Goal: Task Accomplishment & Management: Manage account settings

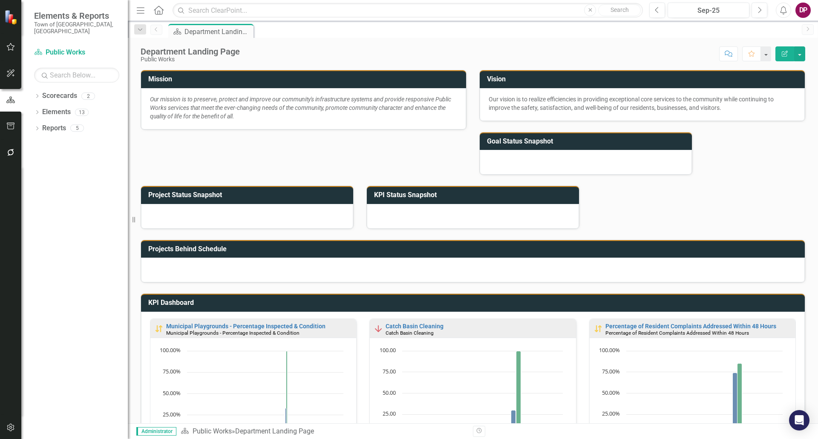
click at [438, 196] on h3 "KPI Status Snapshot" at bounding box center [474, 195] width 201 height 8
click at [546, 138] on h3 "Goal Status Snapshot" at bounding box center [587, 142] width 201 height 8
click at [783, 51] on icon "Edit Report" at bounding box center [785, 54] width 8 height 6
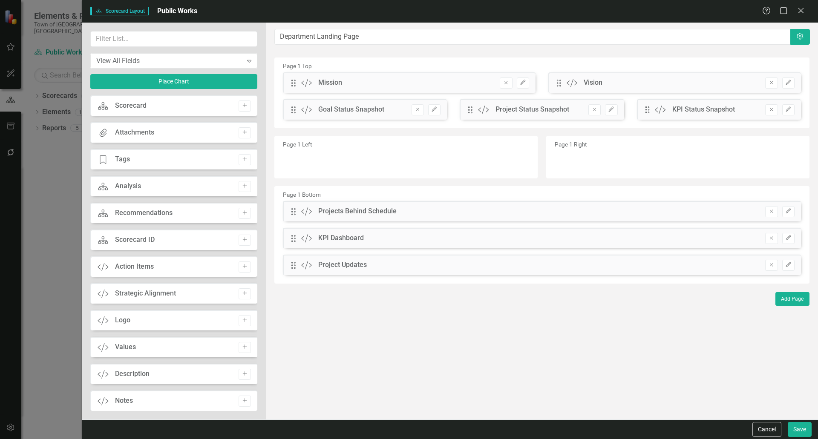
click at [125, 107] on div "Scorecard" at bounding box center [131, 106] width 32 height 10
click at [99, 105] on icon "Scorecard" at bounding box center [103, 106] width 11 height 9
click at [244, 105] on icon "Add" at bounding box center [244, 105] width 6 height 5
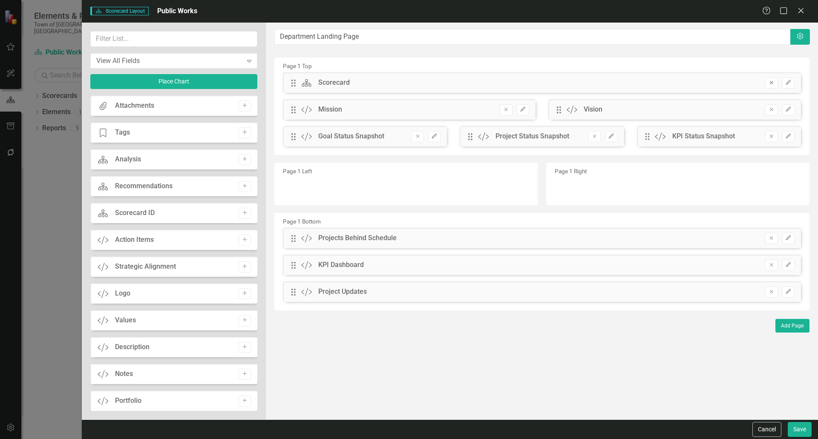
click at [771, 83] on icon "Remove" at bounding box center [771, 82] width 6 height 5
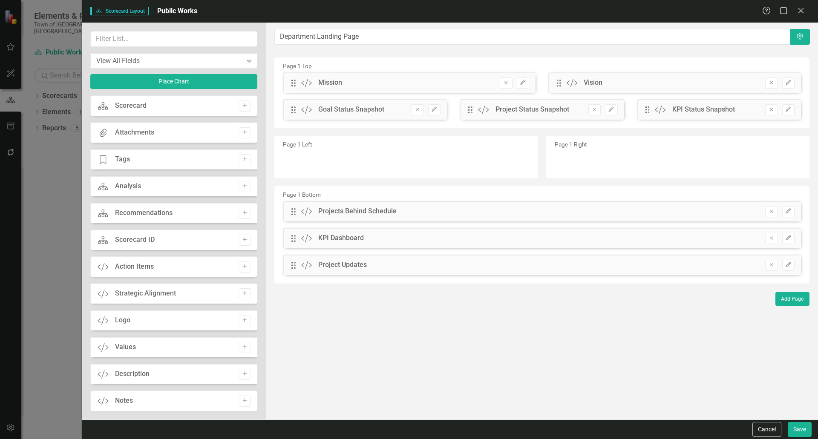
click at [243, 317] on button "Add" at bounding box center [244, 320] width 12 height 11
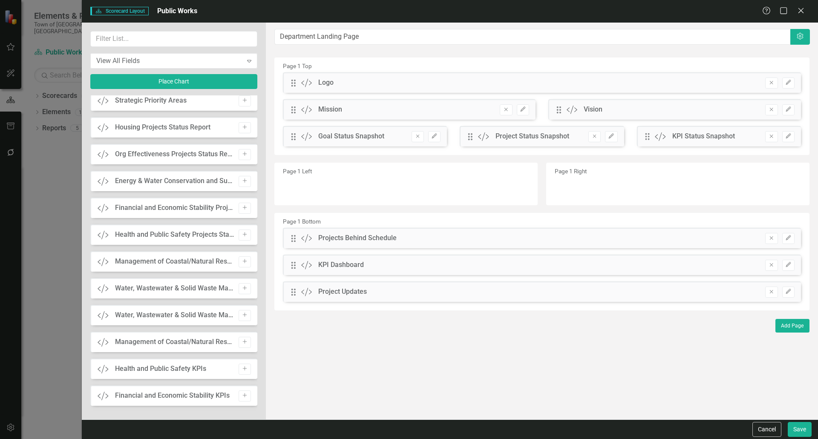
scroll to position [565, 0]
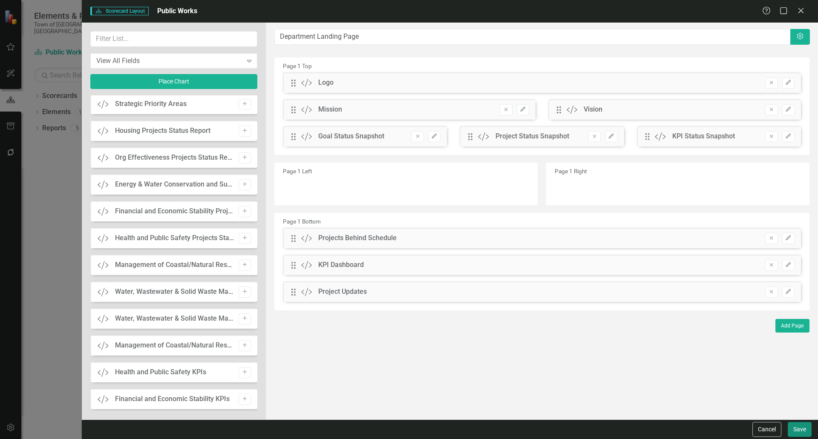
click at [804, 429] on button "Save" at bounding box center [799, 429] width 24 height 15
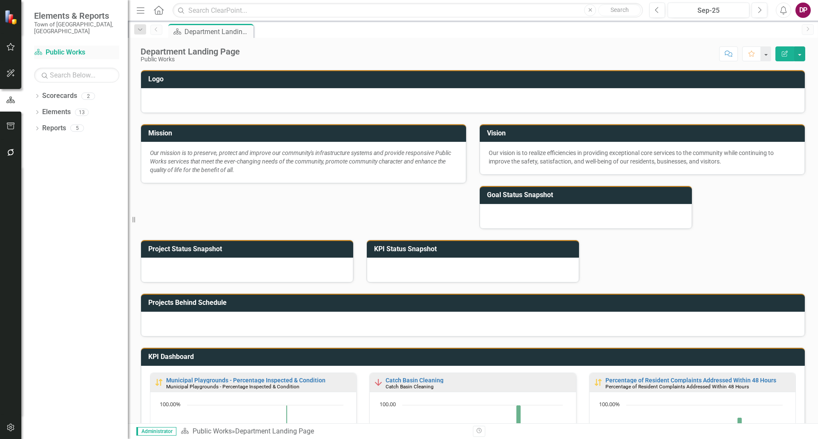
click at [63, 48] on link "Scorecard Public Works" at bounding box center [76, 53] width 85 height 10
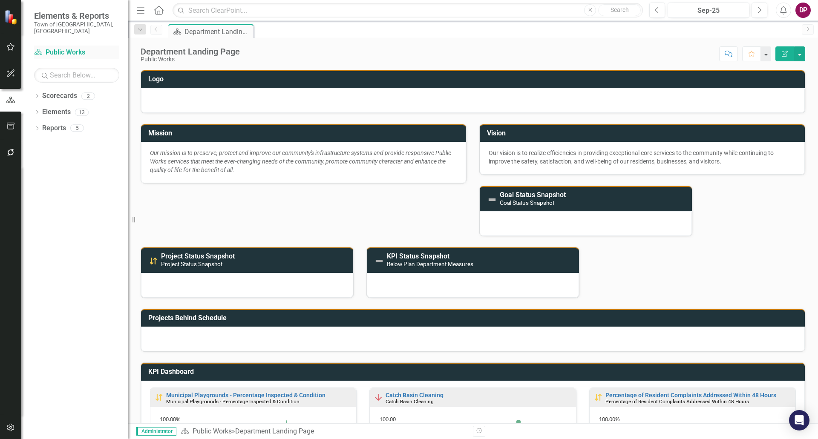
click at [69, 48] on link "Scorecard Public Works" at bounding box center [76, 53] width 85 height 10
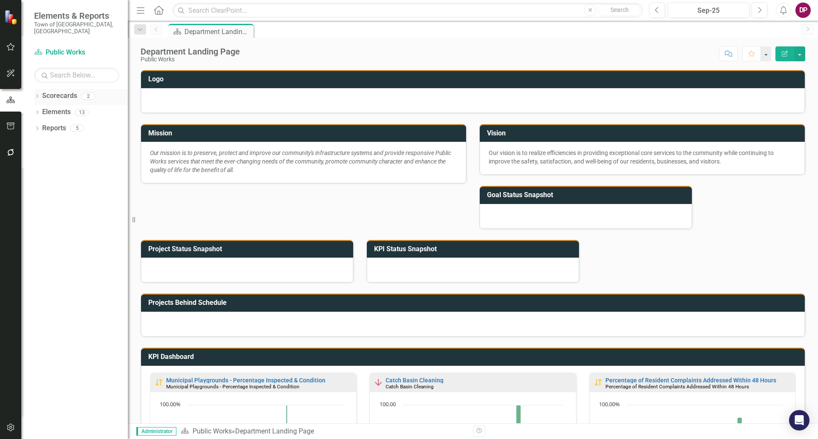
click at [35, 94] on div "Dropdown" at bounding box center [37, 97] width 6 height 7
click at [57, 107] on link "Town of [GEOGRAPHIC_DATA]" at bounding box center [87, 112] width 81 height 10
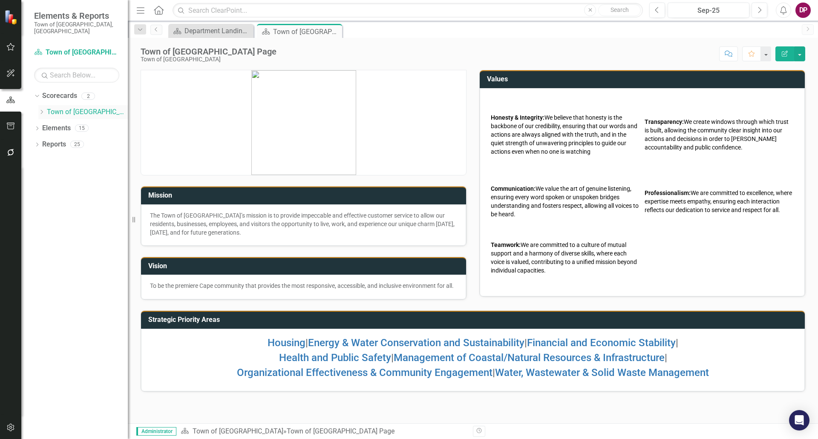
click at [40, 109] on icon "Dropdown" at bounding box center [41, 111] width 6 height 5
click at [66, 123] on link "Public Works" at bounding box center [91, 128] width 72 height 10
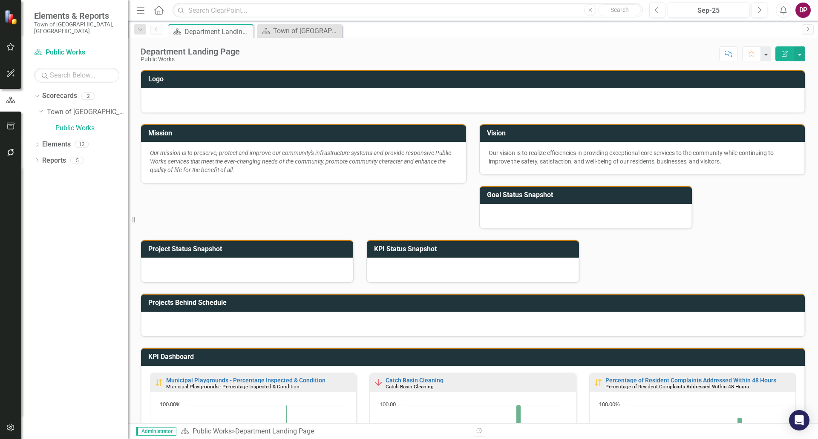
click at [785, 50] on button "Edit Report" at bounding box center [784, 53] width 19 height 15
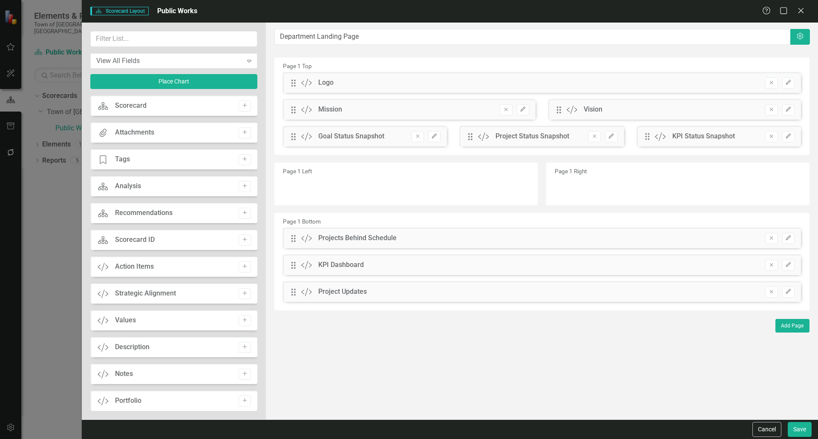
click at [362, 83] on div "Drag Custom Logo Remove Edit" at bounding box center [542, 82] width 518 height 20
click at [791, 82] on button "Edit" at bounding box center [788, 83] width 12 height 11
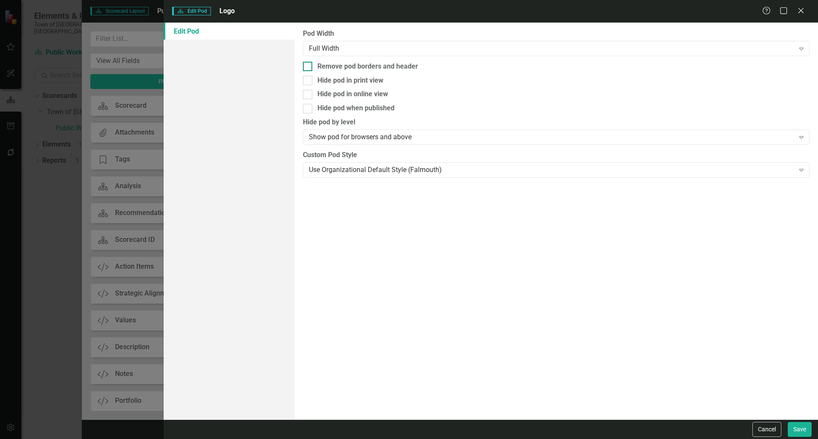
click at [310, 67] on div at bounding box center [307, 66] width 9 height 9
click at [308, 67] on input "Remove pod borders and header" at bounding box center [306, 65] width 6 height 6
checkbox input "true"
click at [331, 173] on div "Use Organizational Default Style (Falmouth)" at bounding box center [551, 170] width 485 height 10
click at [799, 426] on button "Save" at bounding box center [799, 429] width 24 height 15
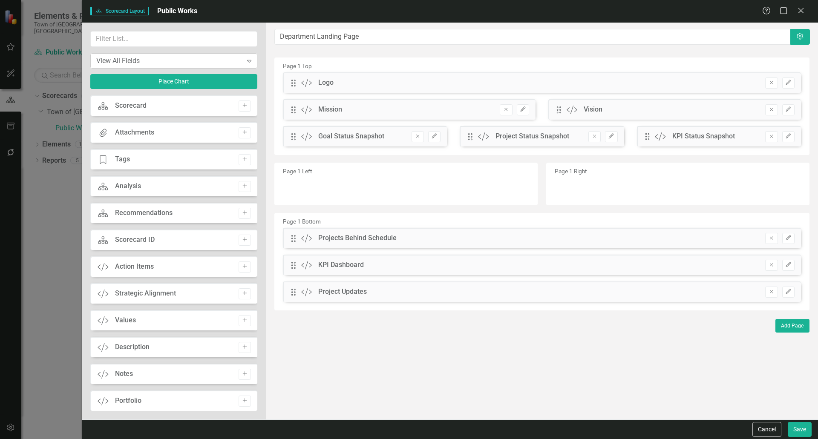
click at [218, 63] on div "View All Fields" at bounding box center [169, 61] width 146 height 10
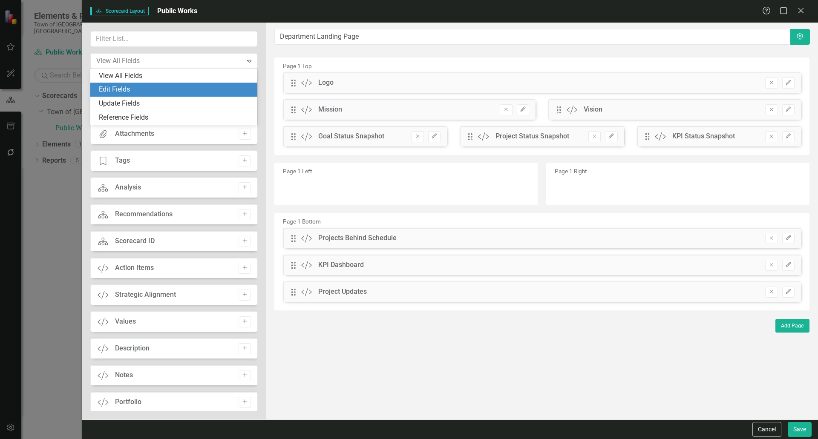
click at [204, 89] on div "Edit Fields" at bounding box center [175, 90] width 153 height 10
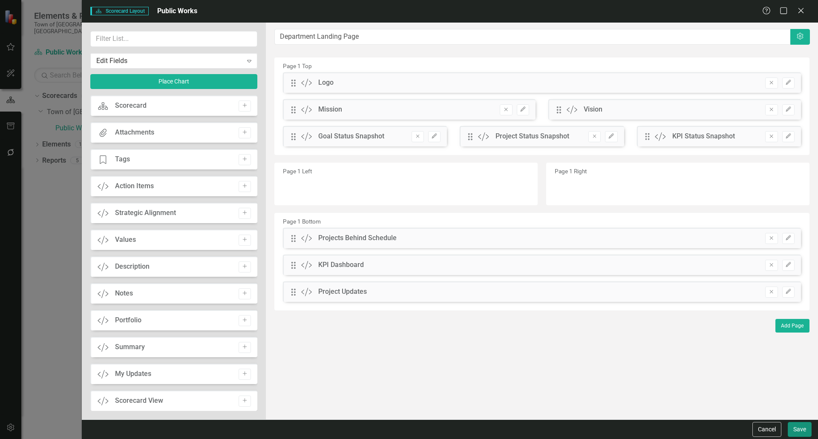
click at [804, 429] on button "Save" at bounding box center [799, 429] width 24 height 15
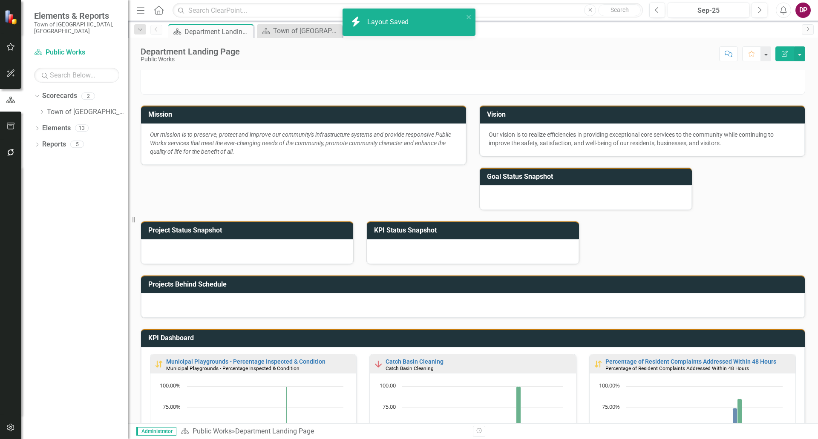
click at [431, 83] on div at bounding box center [473, 82] width 664 height 25
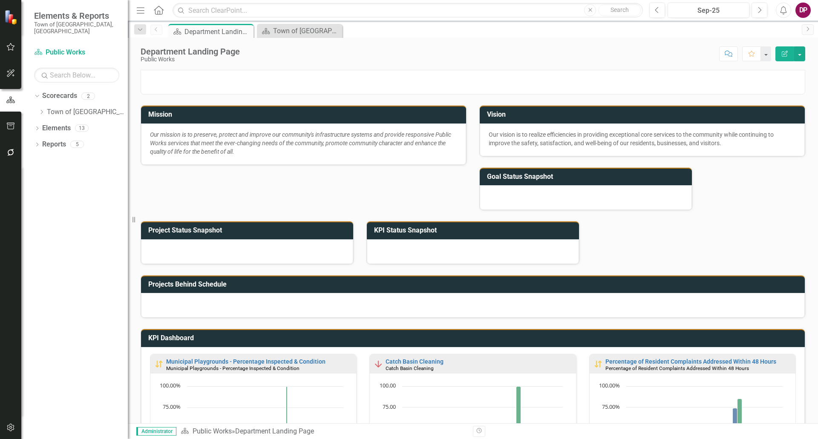
click at [431, 83] on div at bounding box center [473, 82] width 664 height 25
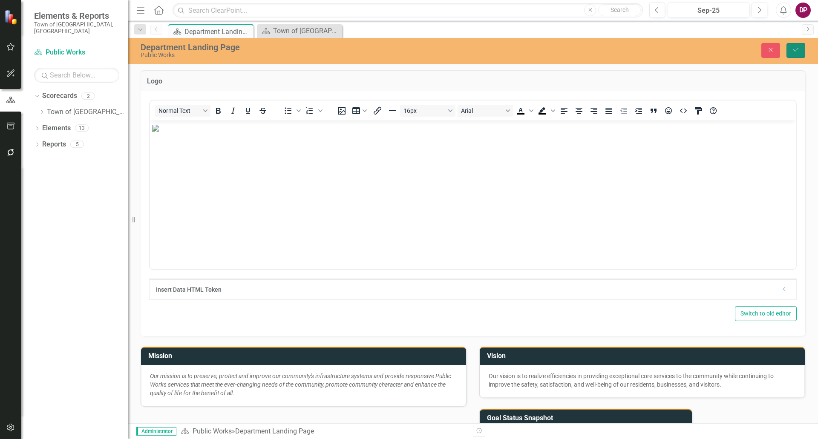
click at [793, 51] on icon "Save" at bounding box center [796, 50] width 8 height 6
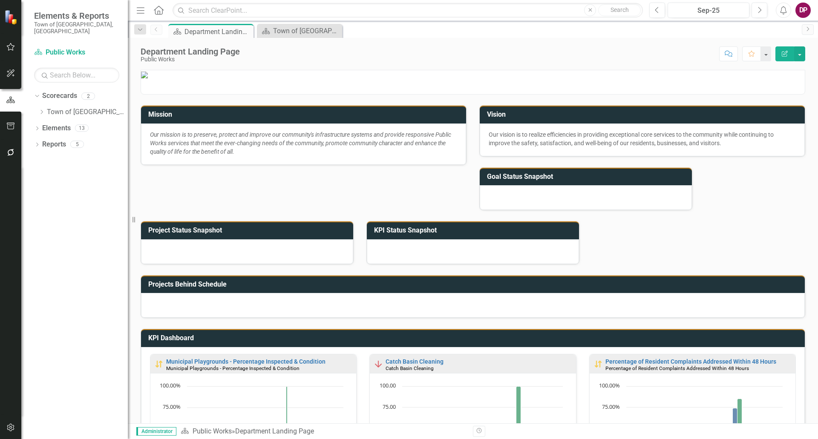
click at [148, 78] on img at bounding box center [144, 75] width 7 height 7
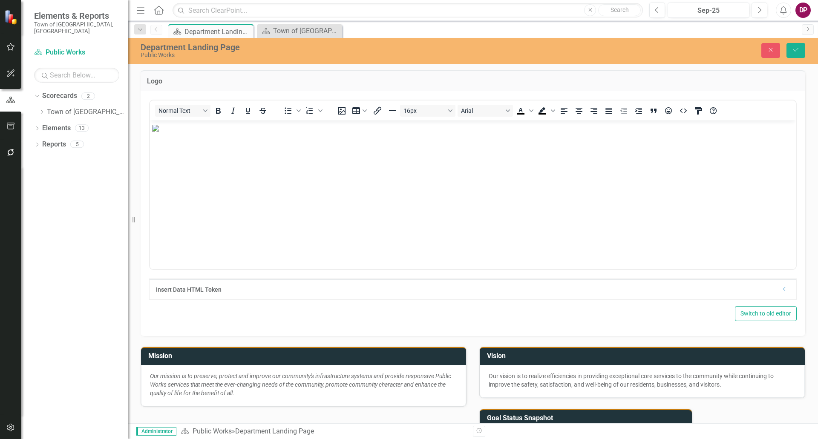
click at [159, 131] on img "Rich Text Area. Press ALT-0 for help." at bounding box center [155, 127] width 7 height 7
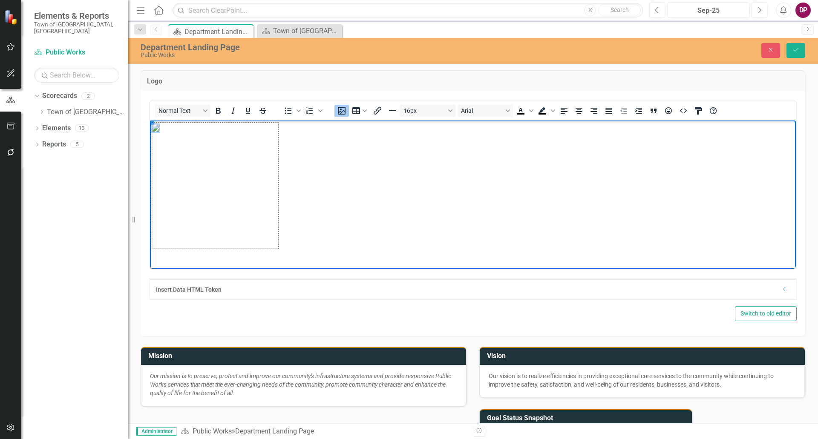
drag, startPoint x: 152, startPoint y: 123, endPoint x: 893, endPoint y: 450, distance: 809.6
click at [795, 51] on icon "Save" at bounding box center [796, 50] width 8 height 6
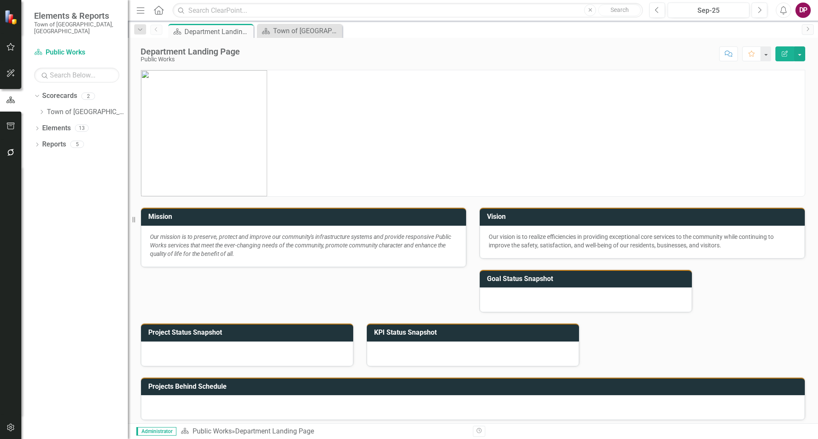
click at [411, 159] on p at bounding box center [472, 133] width 663 height 126
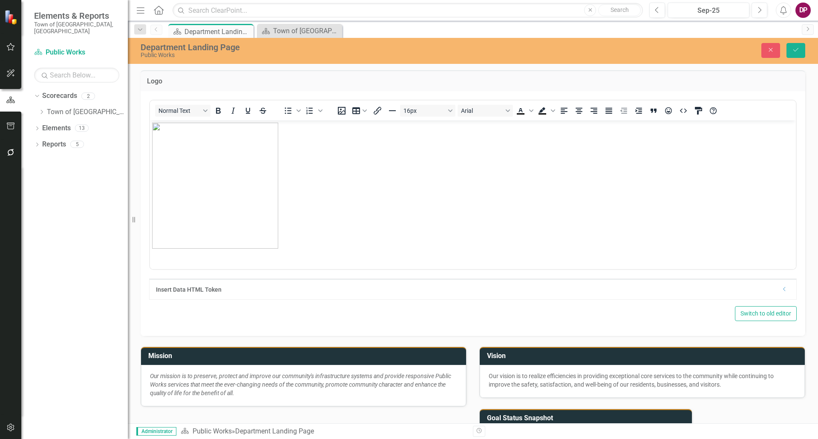
click at [228, 177] on img "Rich Text Area. Press ALT-0 for help." at bounding box center [215, 185] width 126 height 126
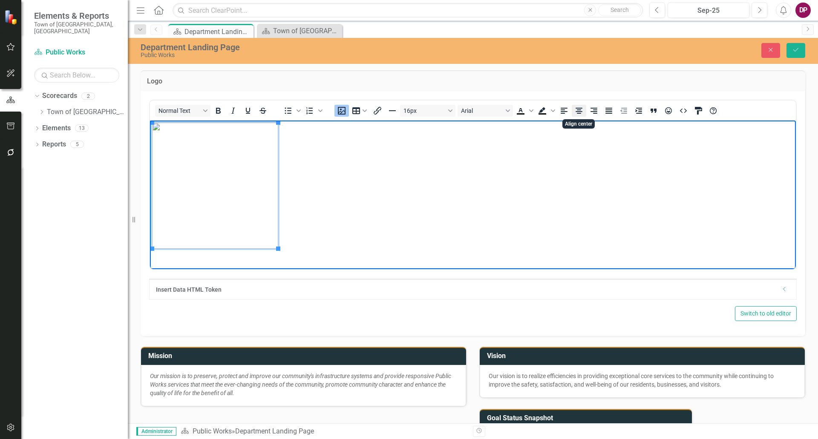
click at [574, 113] on icon "Align center" at bounding box center [579, 111] width 10 height 10
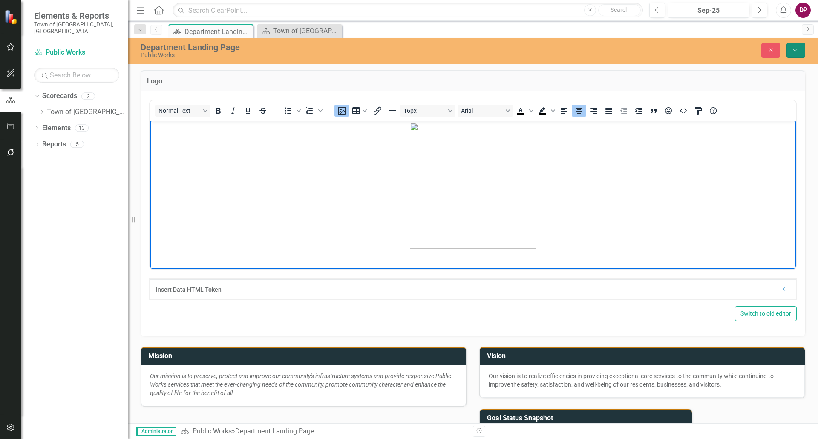
click at [798, 49] on icon "Save" at bounding box center [796, 50] width 8 height 6
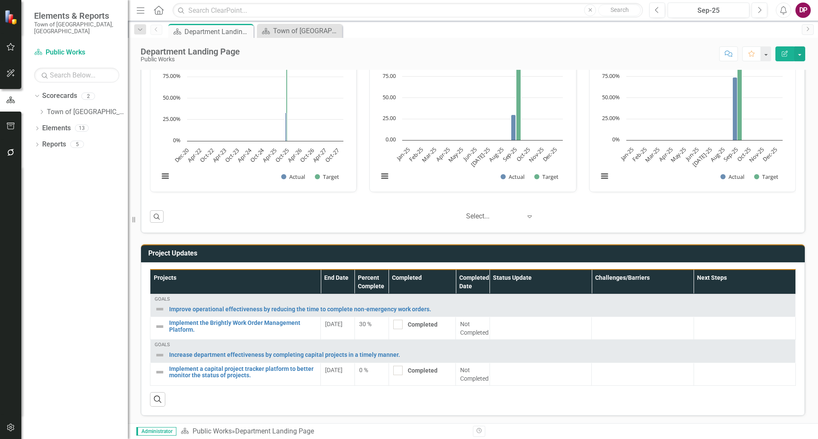
scroll to position [434, 0]
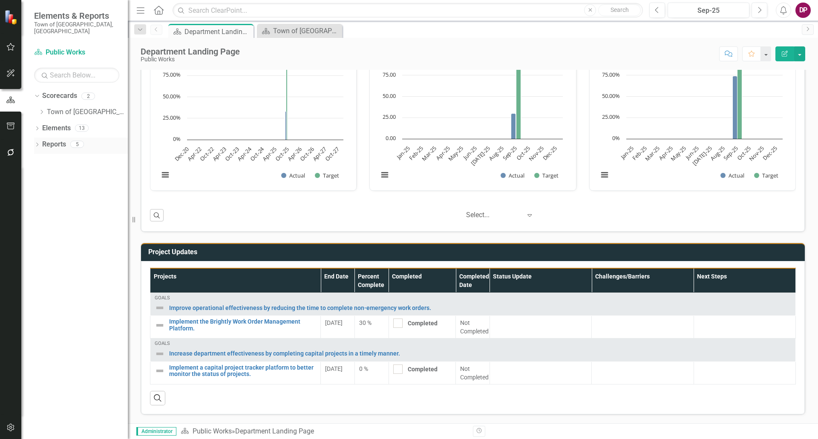
click at [36, 143] on icon "Dropdown" at bounding box center [37, 145] width 6 height 5
click at [37, 127] on icon "Dropdown" at bounding box center [37, 129] width 6 height 5
click at [75, 174] on link "Project Projects" at bounding box center [64, 177] width 37 height 10
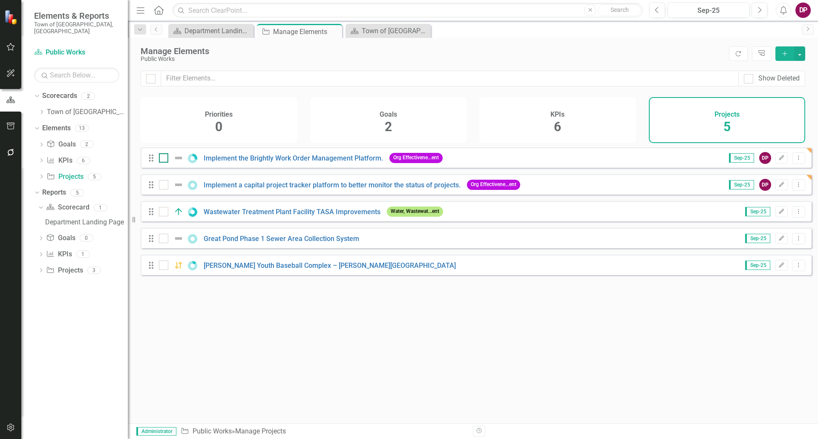
click at [164, 163] on div at bounding box center [163, 157] width 9 height 9
click at [164, 159] on input "checkbox" at bounding box center [162, 156] width 6 height 6
checkbox input "true"
click at [163, 186] on input "checkbox" at bounding box center [162, 183] width 6 height 6
checkbox input "true"
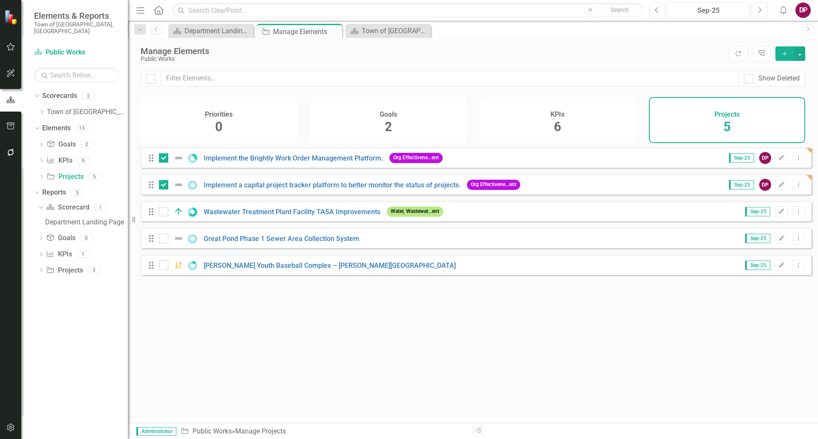
drag, startPoint x: 165, startPoint y: 218, endPoint x: 159, endPoint y: 237, distance: 20.2
click at [163, 219] on div "Drag Wastewater Treatment Plant Facility TASA Improvements Water, Wastewat...ent" at bounding box center [297, 211] width 299 height 15
click at [163, 216] on div at bounding box center [163, 211] width 9 height 9
click at [163, 212] on input "checkbox" at bounding box center [162, 210] width 6 height 6
checkbox input "true"
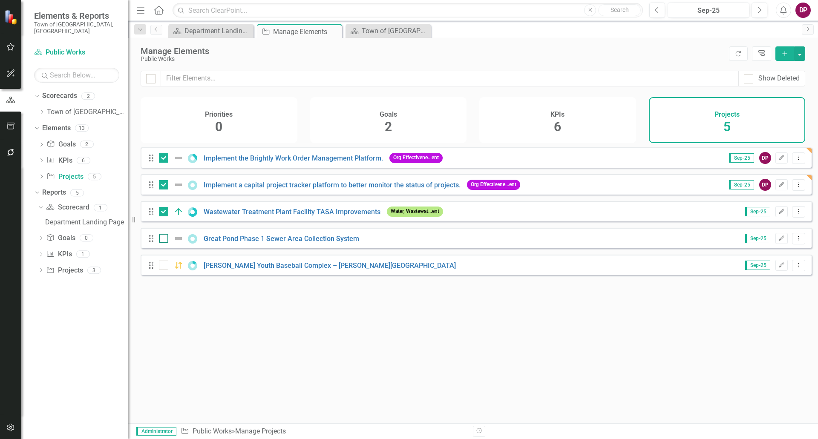
click at [162, 239] on input "checkbox" at bounding box center [162, 237] width 6 height 6
checkbox input "true"
click at [164, 266] on input "checkbox" at bounding box center [162, 264] width 6 height 6
checkbox input "true"
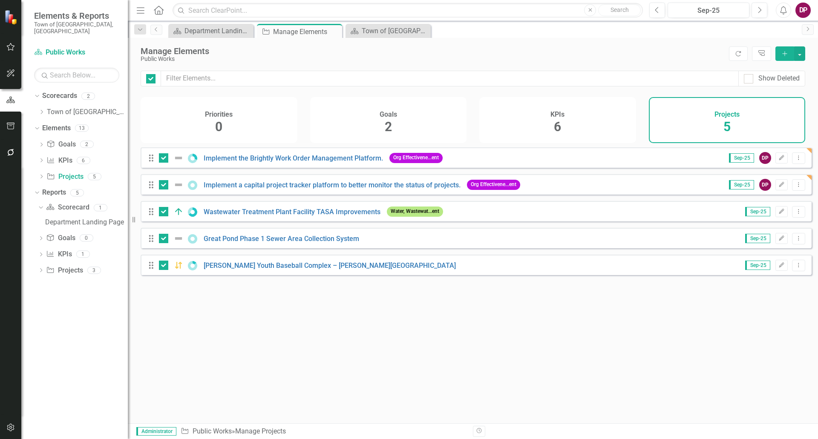
click at [199, 319] on div "Looks like you don't have any Projects set up yet. Why don't you add an Project…" at bounding box center [476, 274] width 671 height 255
click at [75, 266] on link "Project Projects" at bounding box center [64, 271] width 37 height 10
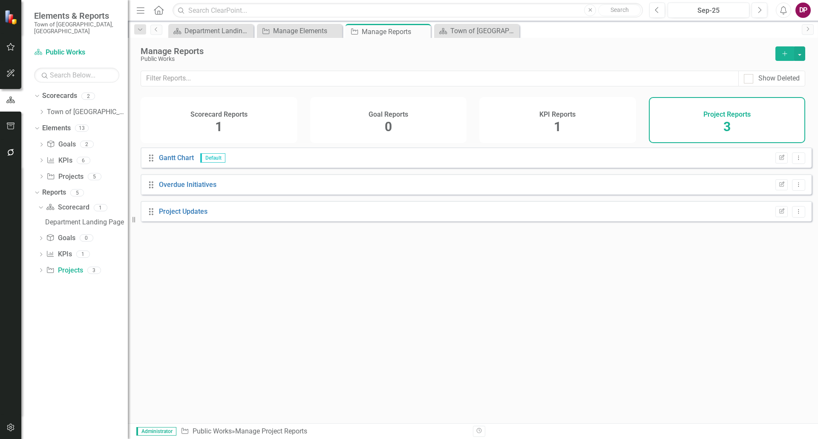
click at [780, 50] on button "Add" at bounding box center [784, 53] width 19 height 14
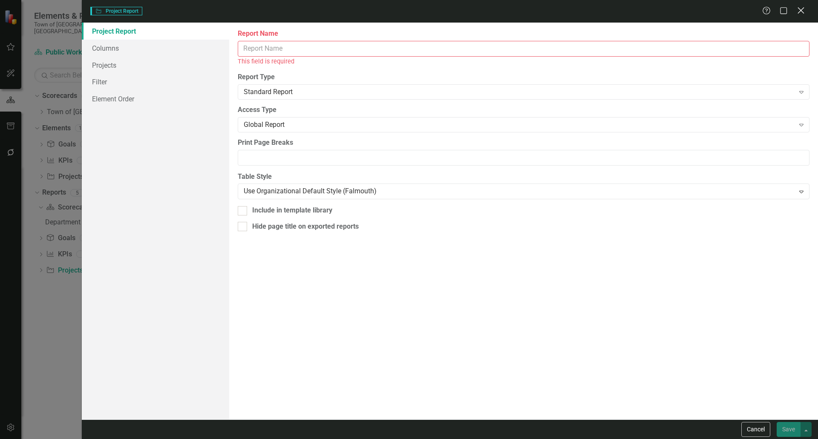
click at [799, 9] on icon at bounding box center [800, 10] width 6 height 6
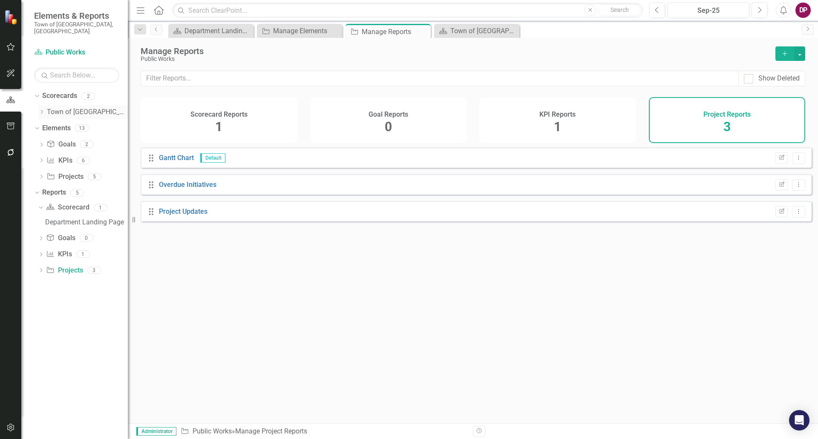
click at [71, 107] on link "Town of [GEOGRAPHIC_DATA]" at bounding box center [87, 112] width 81 height 10
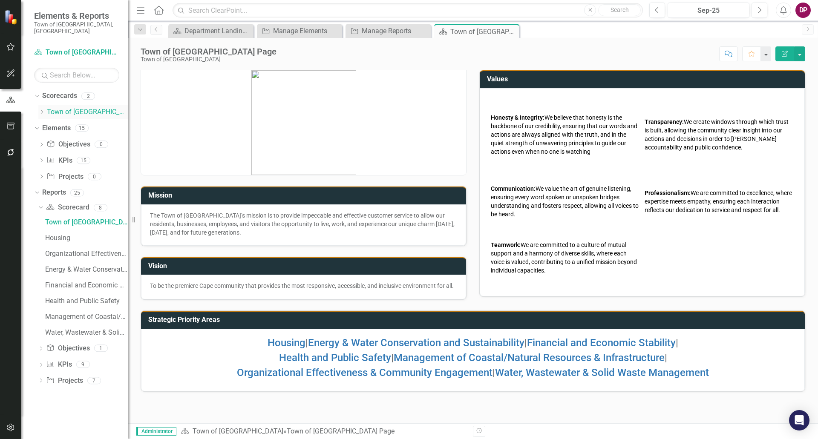
click at [42, 109] on icon "Dropdown" at bounding box center [41, 111] width 6 height 5
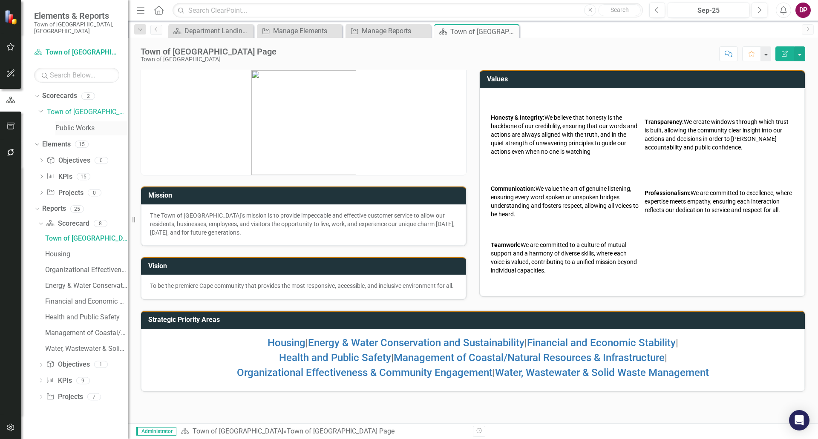
click at [87, 123] on link "Public Works" at bounding box center [91, 128] width 72 height 10
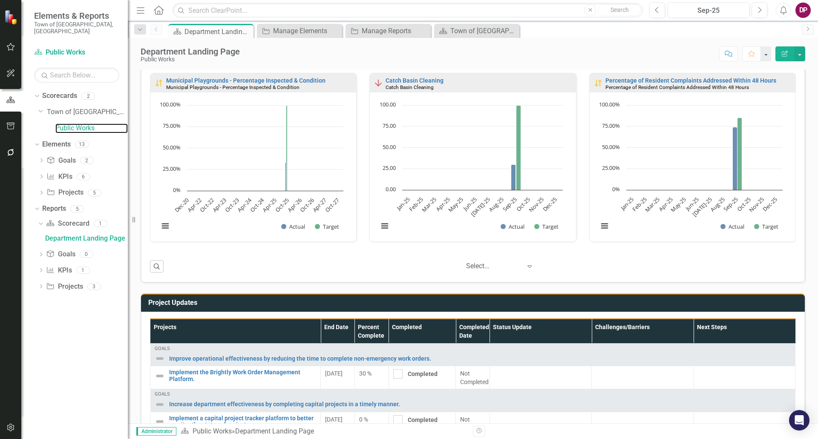
scroll to position [0, 0]
click at [791, 54] on button "Edit Report" at bounding box center [784, 53] width 19 height 15
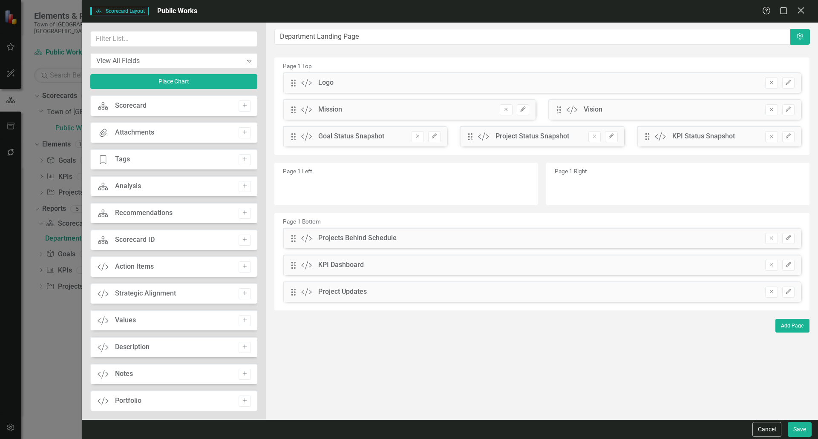
click at [800, 11] on icon at bounding box center [800, 10] width 6 height 6
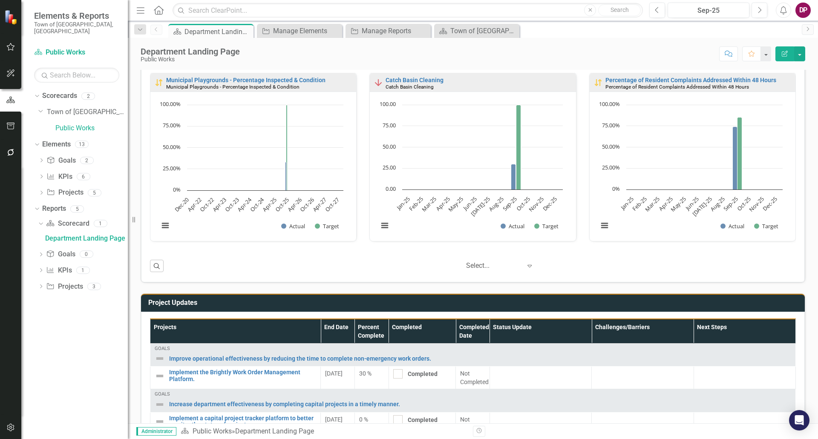
click at [217, 303] on h3 "Project Updates" at bounding box center [474, 303] width 652 height 8
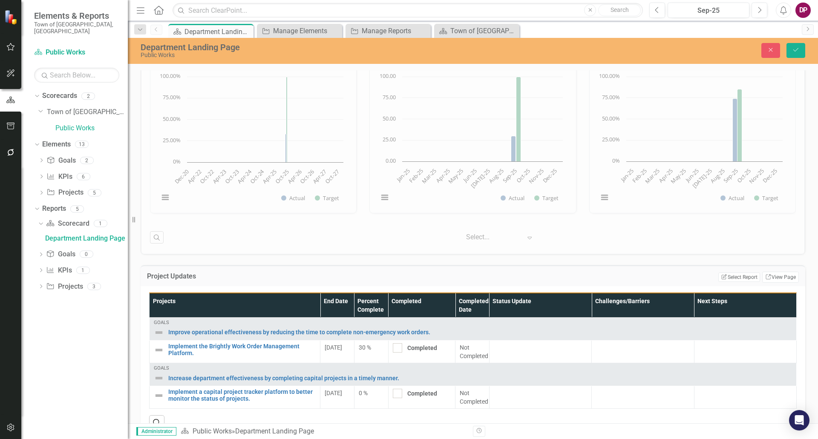
scroll to position [436, 0]
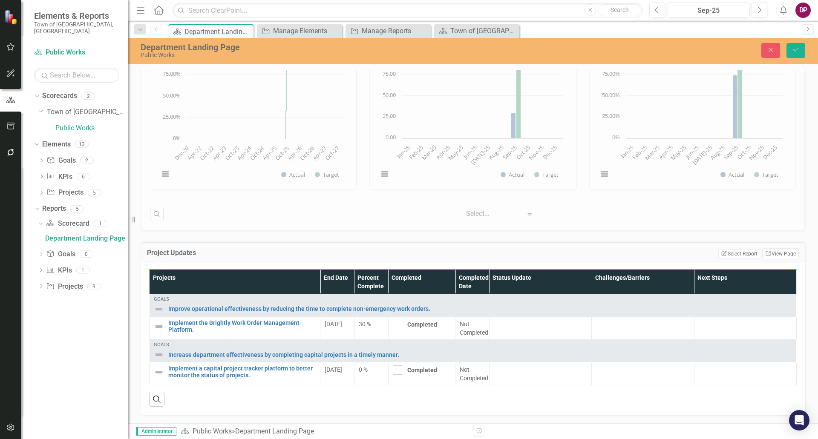
click at [543, 404] on div "Search" at bounding box center [472, 395] width 647 height 21
click at [542, 403] on div "Search" at bounding box center [472, 395] width 647 height 21
click at [270, 275] on th "Projects" at bounding box center [234, 282] width 171 height 25
drag, startPoint x: 241, startPoint y: 401, endPoint x: 157, endPoint y: 396, distance: 83.6
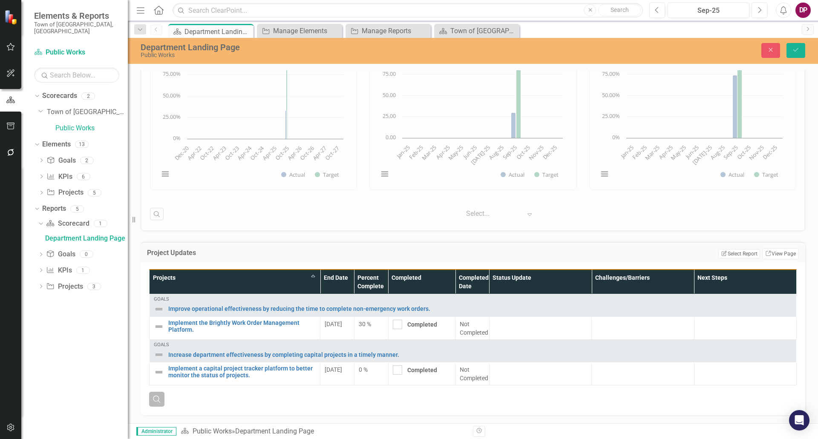
click at [157, 396] on icon "Search" at bounding box center [156, 399] width 9 height 8
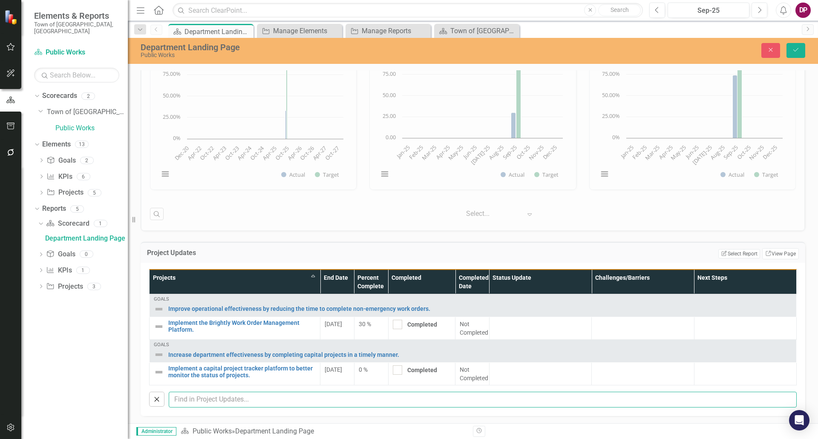
click at [204, 401] on input "text" at bounding box center [483, 400] width 628 height 16
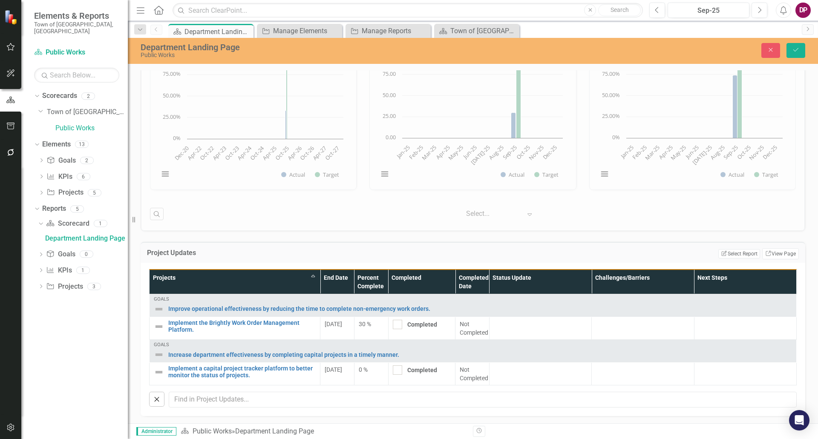
click at [312, 258] on td "Project Updates" at bounding box center [270, 253] width 247 height 11
click at [771, 48] on icon "Close" at bounding box center [771, 50] width 8 height 6
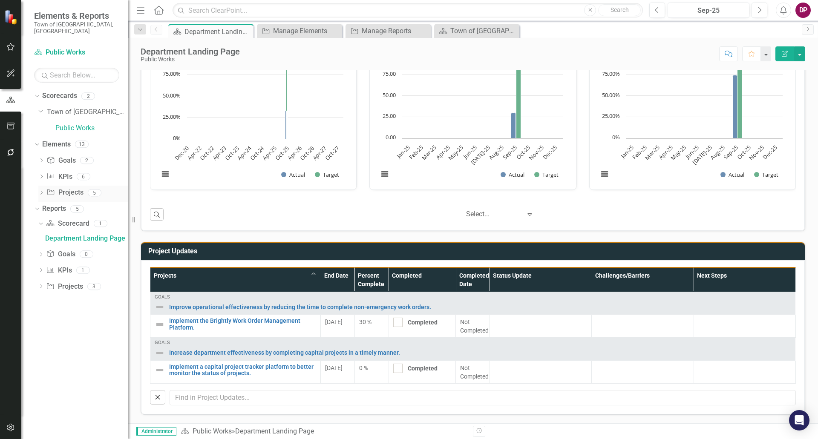
click at [39, 191] on icon "Dropdown" at bounding box center [41, 193] width 6 height 5
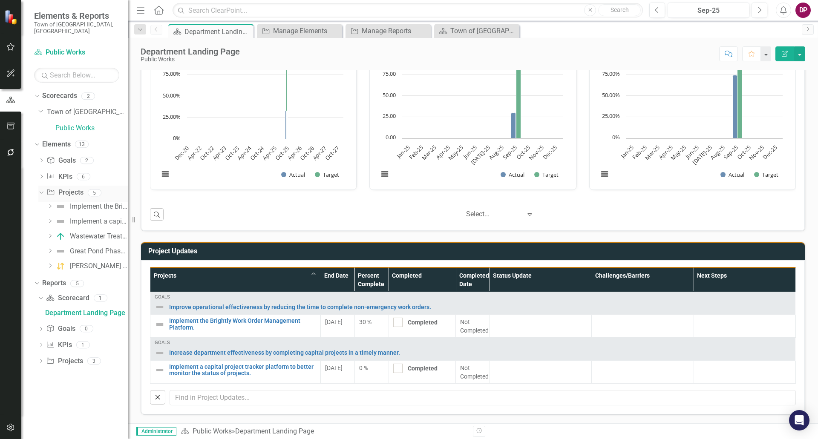
click at [64, 188] on link "Project Projects" at bounding box center [64, 193] width 37 height 10
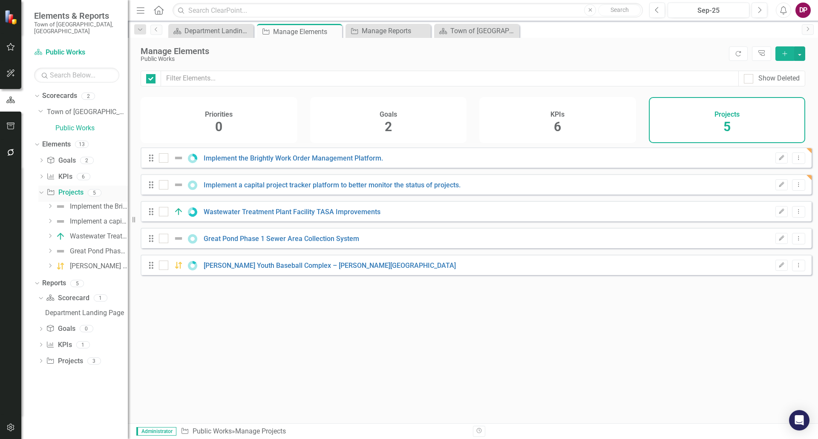
checkbox input "false"
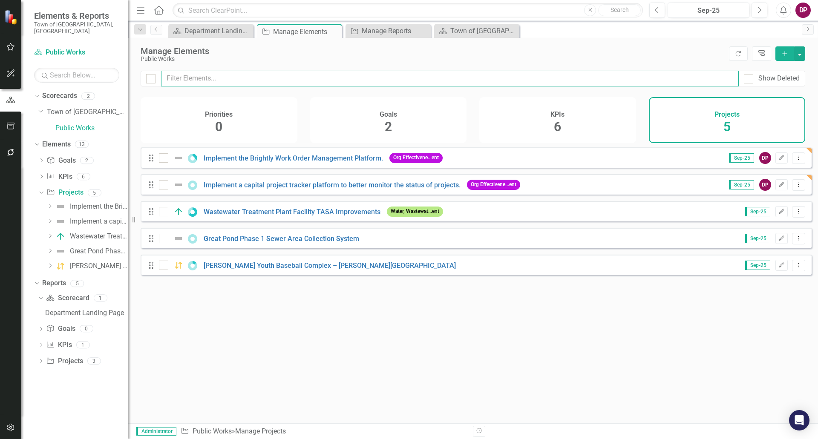
click at [700, 80] on input "text" at bounding box center [449, 79] width 577 height 16
click at [383, 122] on div "Goals 2" at bounding box center [388, 120] width 157 height 46
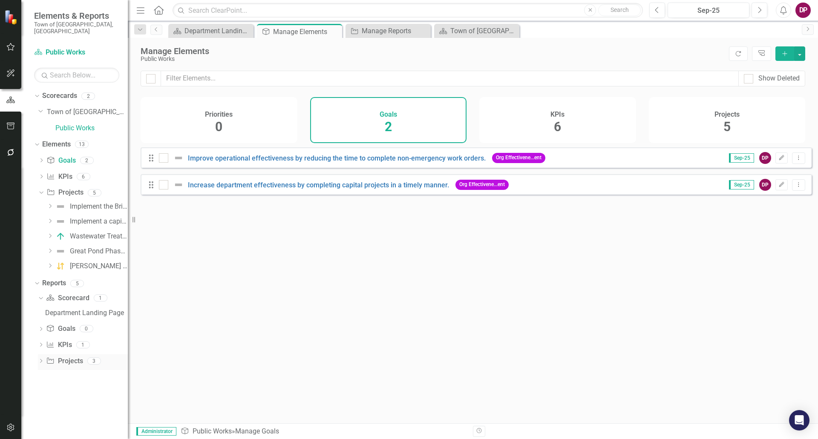
click at [60, 356] on link "Project Projects" at bounding box center [64, 361] width 37 height 10
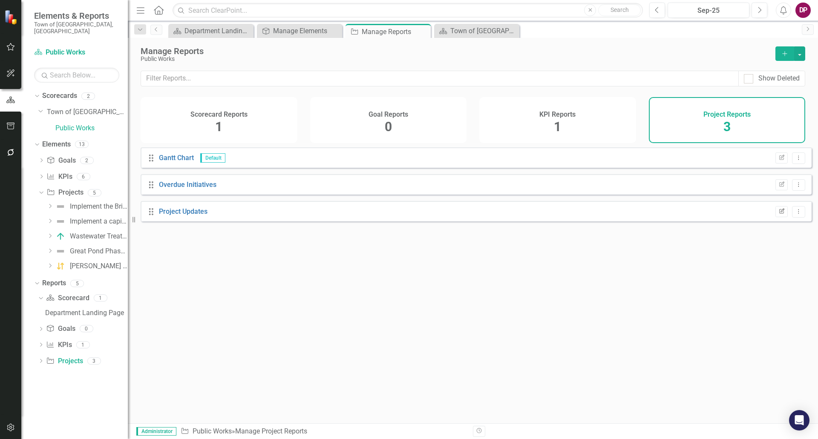
click at [778, 214] on icon "Edit Report" at bounding box center [781, 211] width 6 height 5
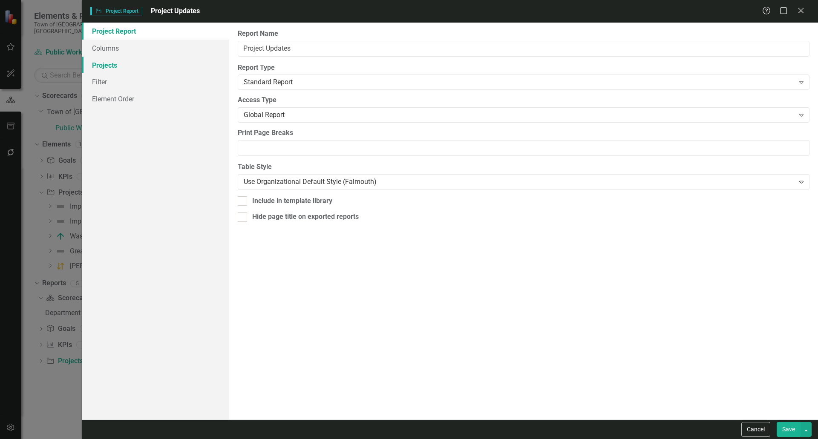
click at [101, 67] on link "Projects" at bounding box center [155, 65] width 147 height 17
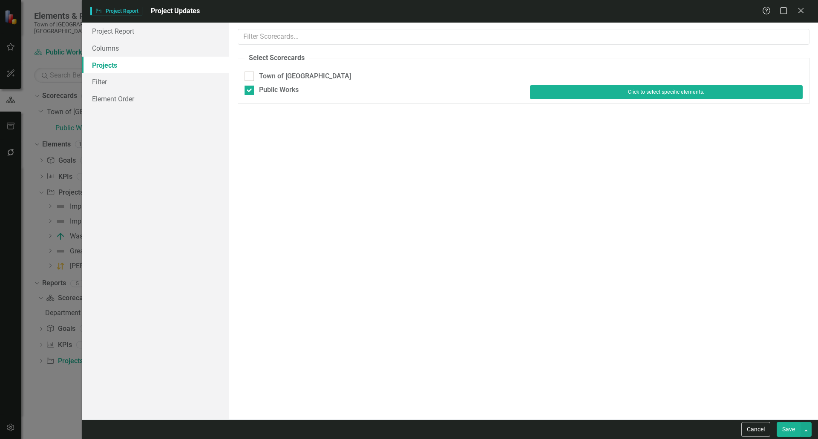
click at [587, 91] on button "Click to select specific elements." at bounding box center [666, 92] width 273 height 14
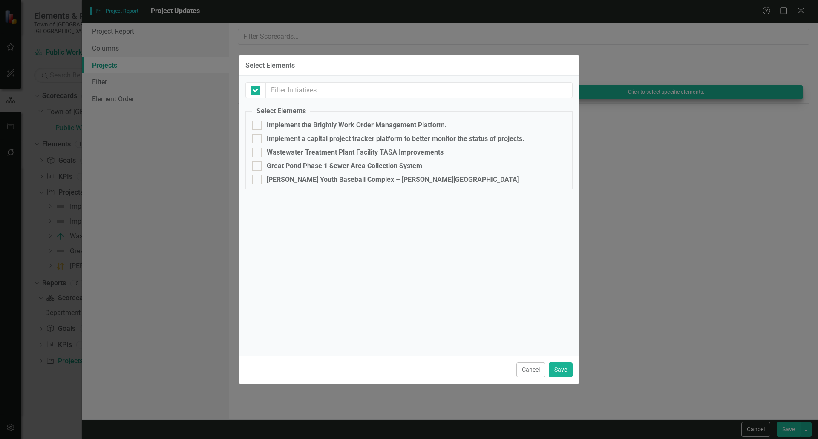
checkbox input "false"
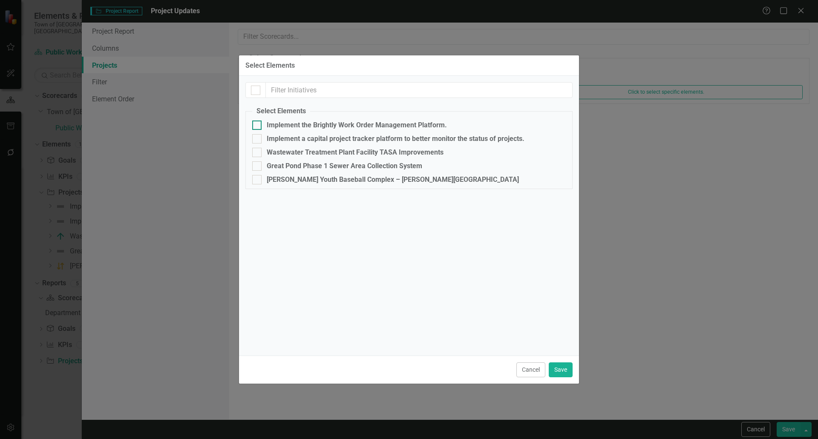
click at [254, 123] on input "Implement the Brightly Work Order Management Platform." at bounding box center [255, 124] width 6 height 6
checkbox input "true"
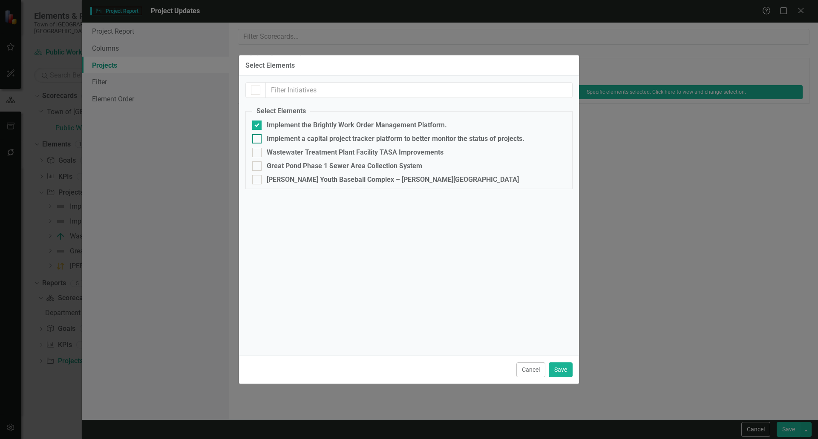
click at [253, 140] on div at bounding box center [256, 138] width 9 height 9
click at [253, 140] on input "Implement a capital project tracker platform to better monitor the status of pr…" at bounding box center [255, 137] width 6 height 6
checkbox input "true"
click at [255, 152] on input "Wastewater Treatment Plant Facility TASA Improvements" at bounding box center [255, 151] width 6 height 6
checkbox input "true"
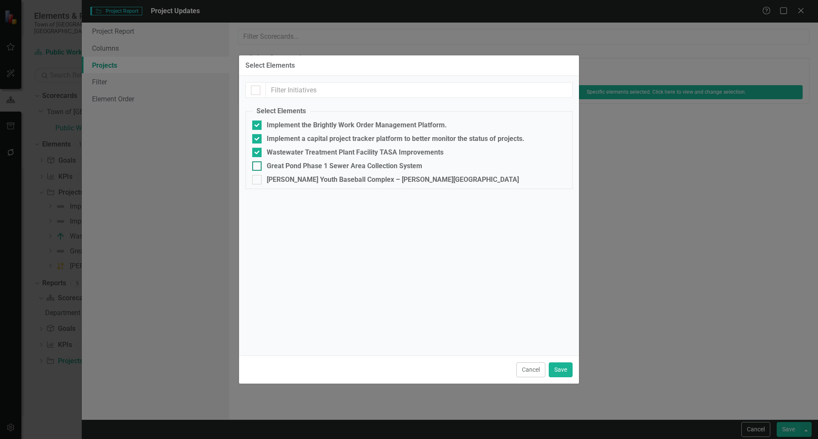
click at [258, 167] on div at bounding box center [256, 165] width 9 height 9
click at [258, 167] on input "Great Pond Phase 1 Sewer Area Collection System" at bounding box center [255, 164] width 6 height 6
checkbox input "true"
click at [254, 180] on input "[PERSON_NAME] Youth Baseball Complex – [PERSON_NAME][GEOGRAPHIC_DATA]" at bounding box center [255, 178] width 6 height 6
checkbox input "true"
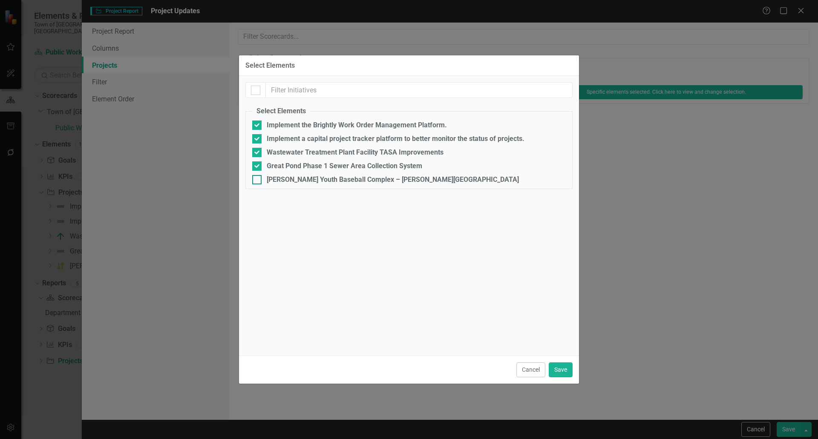
checkbox input "true"
click at [558, 366] on button "Save" at bounding box center [560, 369] width 24 height 15
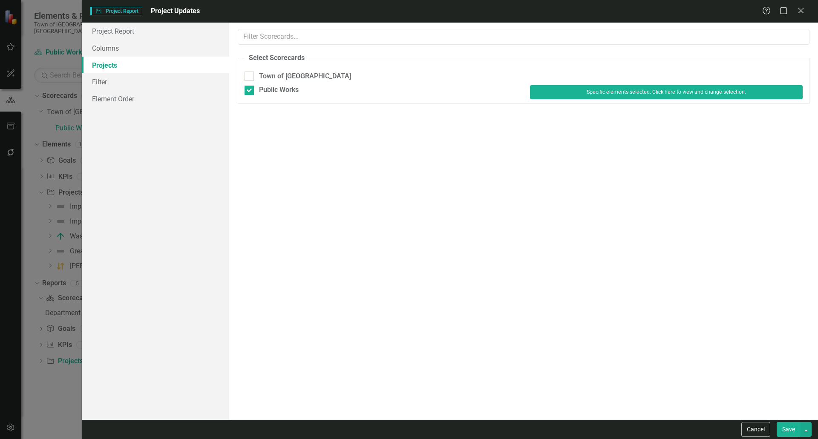
click at [787, 424] on button "Save" at bounding box center [788, 429] width 24 height 15
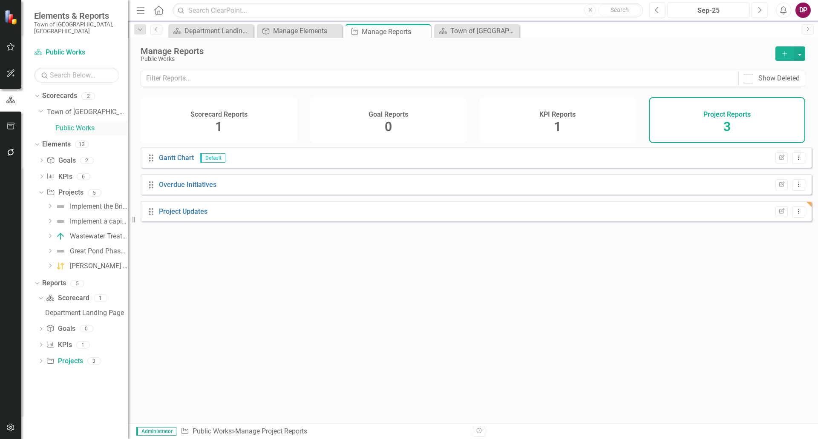
click at [70, 123] on link "Public Works" at bounding box center [91, 128] width 72 height 10
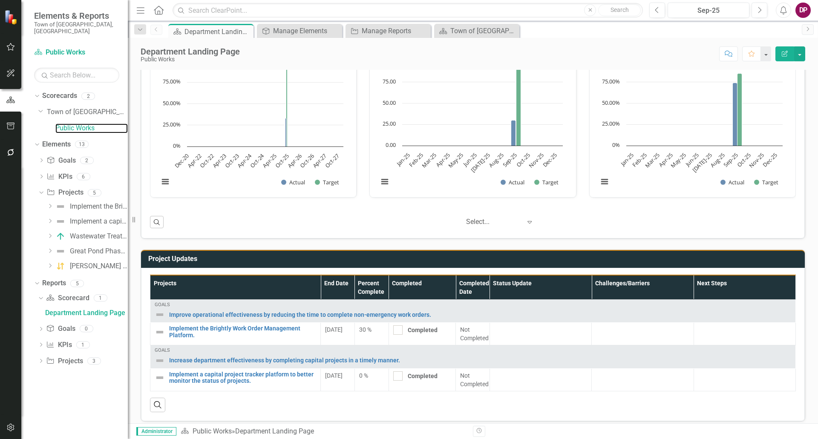
scroll to position [434, 0]
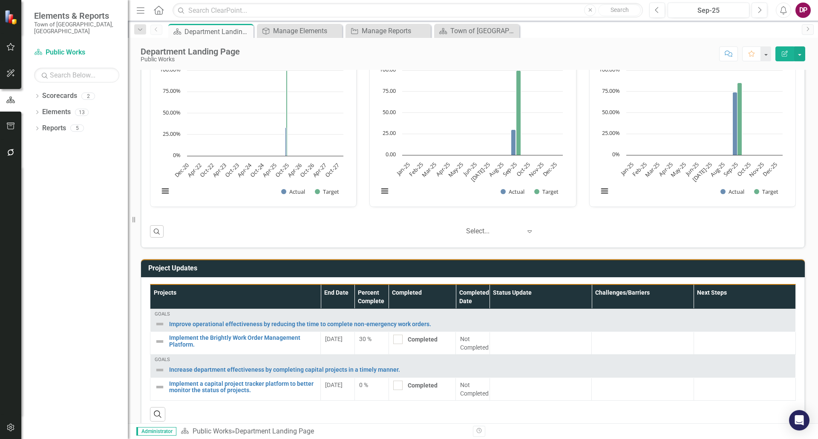
scroll to position [434, 0]
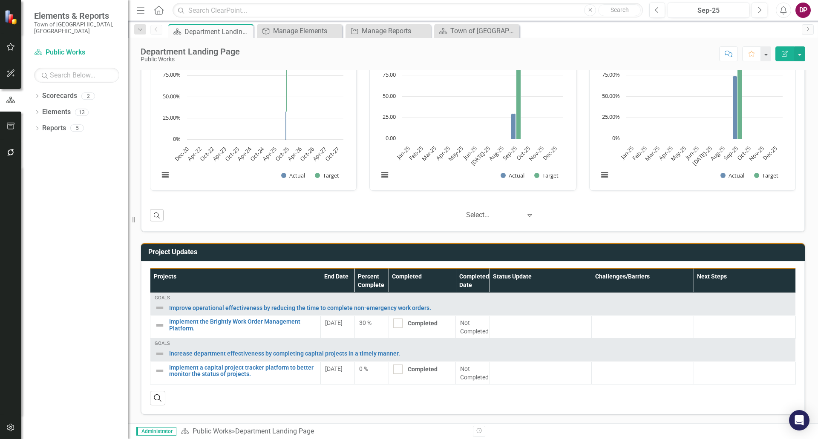
click at [184, 251] on h3 "Project Updates" at bounding box center [474, 252] width 652 height 8
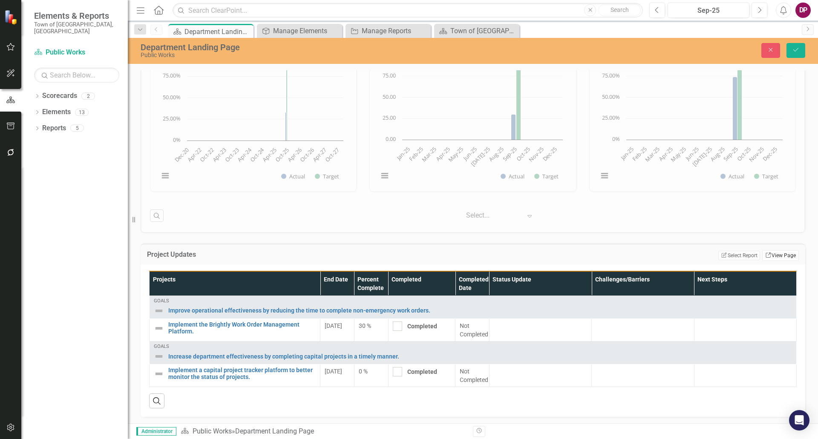
click at [771, 254] on link "Link View Page" at bounding box center [780, 255] width 37 height 11
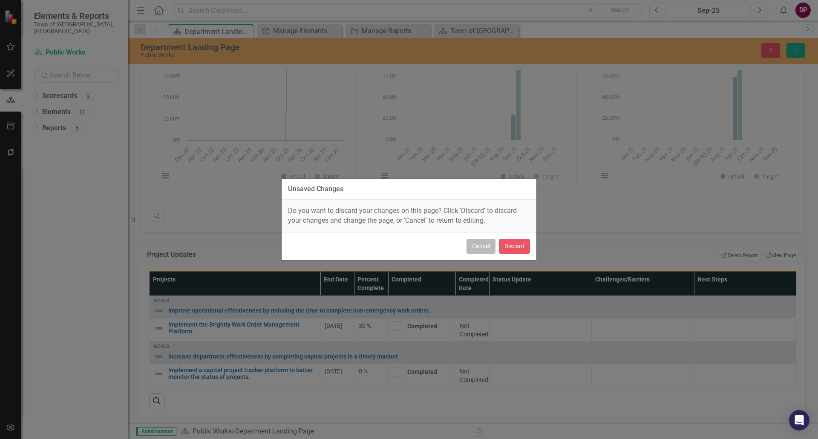
click at [485, 247] on button "Cancel" at bounding box center [480, 246] width 29 height 15
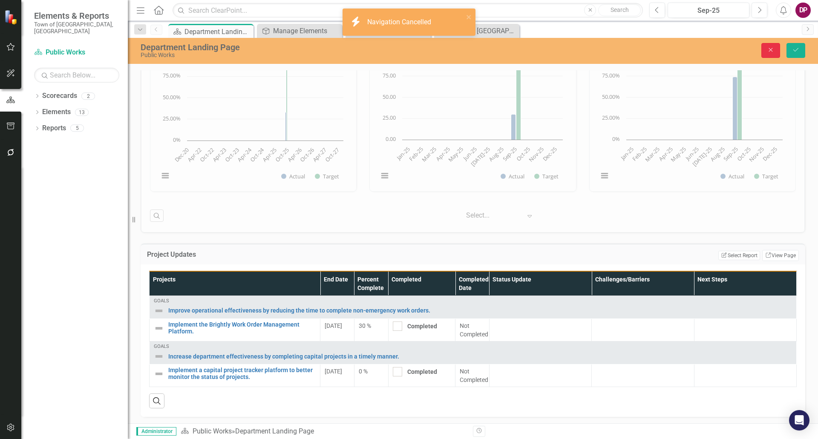
click at [765, 49] on button "Close" at bounding box center [770, 50] width 19 height 15
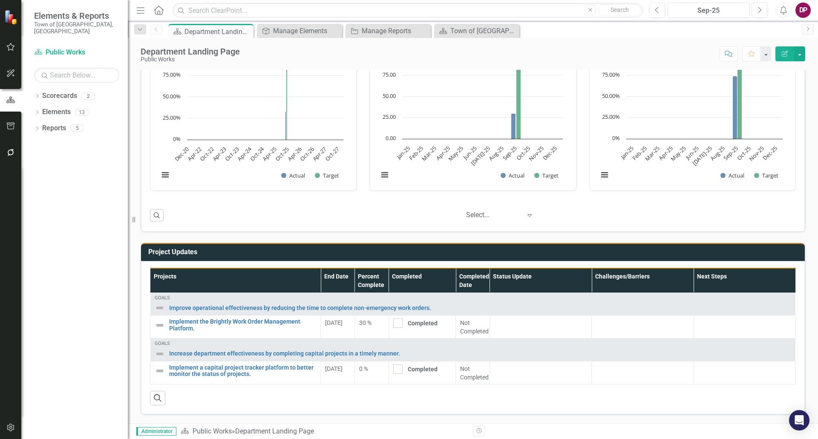
click at [758, 252] on h3 "Project Updates" at bounding box center [474, 252] width 652 height 8
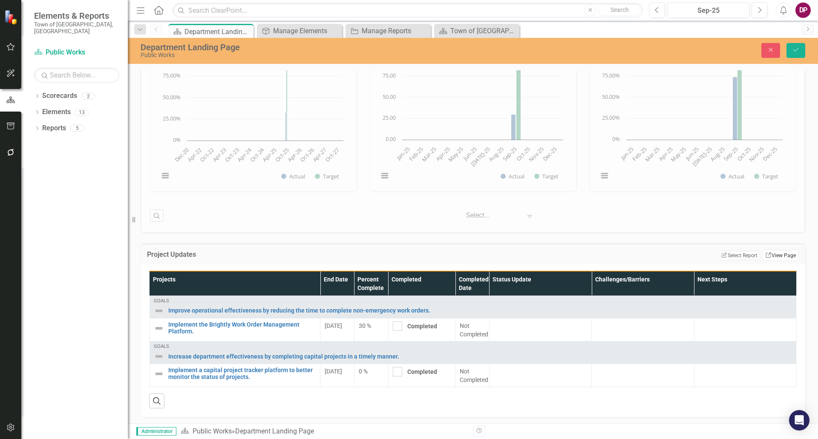
click at [764, 251] on link "Link View Page" at bounding box center [780, 255] width 37 height 11
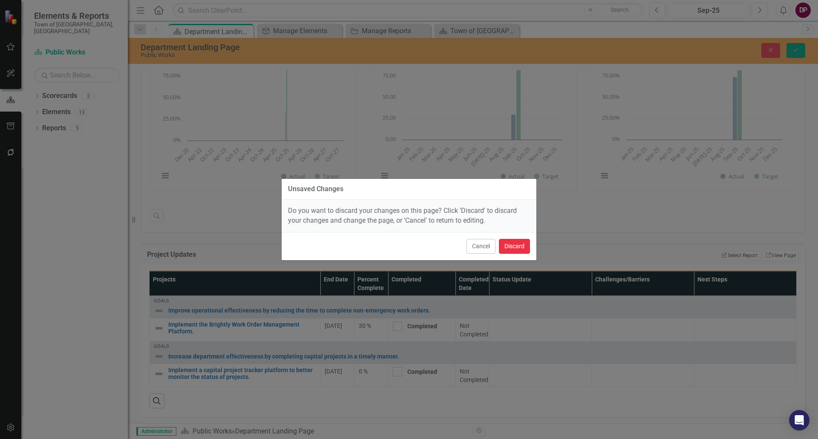
drag, startPoint x: 517, startPoint y: 249, endPoint x: 459, endPoint y: 247, distance: 58.0
click at [459, 247] on div "Cancel Discard" at bounding box center [408, 246] width 255 height 28
click at [523, 240] on button "Discard" at bounding box center [514, 246] width 31 height 15
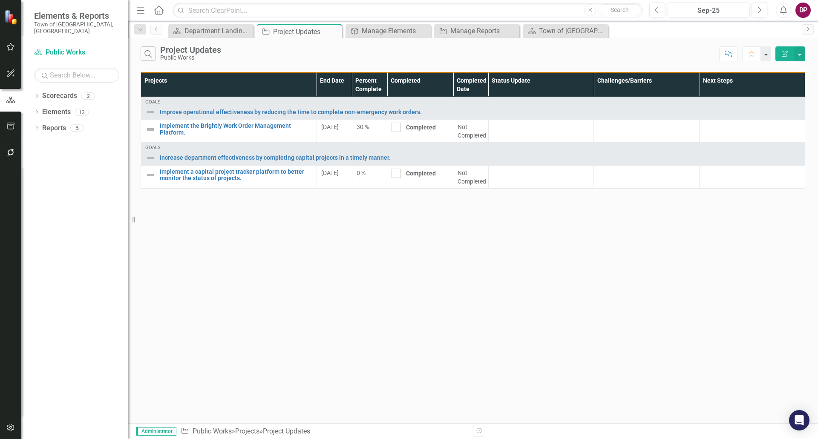
click at [778, 52] on button "Edit Report" at bounding box center [784, 53] width 19 height 15
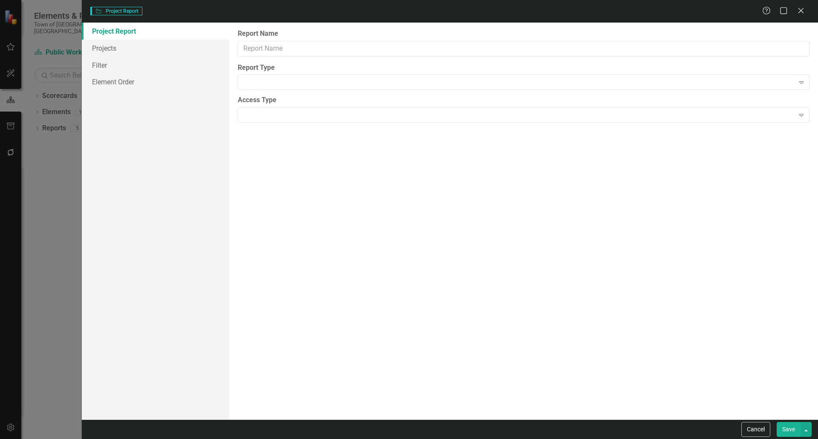
type input "Project Updates"
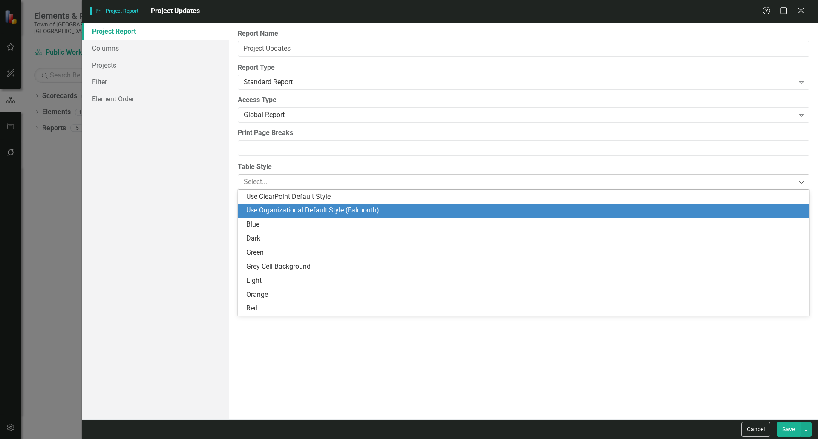
click at [301, 185] on div at bounding box center [517, 181] width 546 height 11
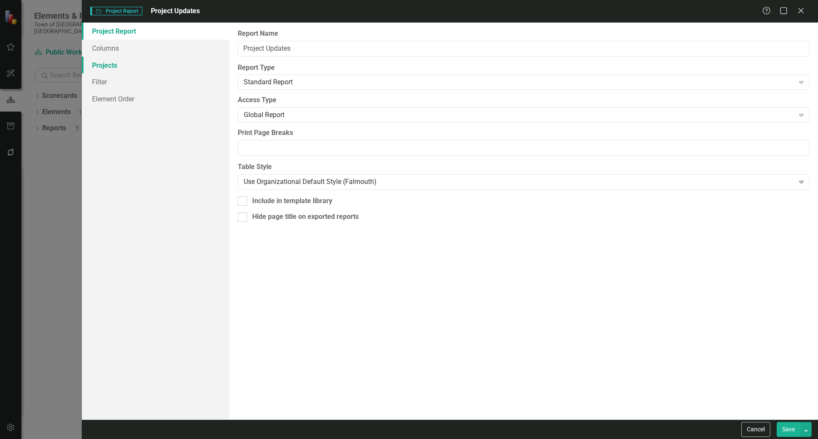
click at [99, 65] on link "Projects" at bounding box center [155, 65] width 147 height 17
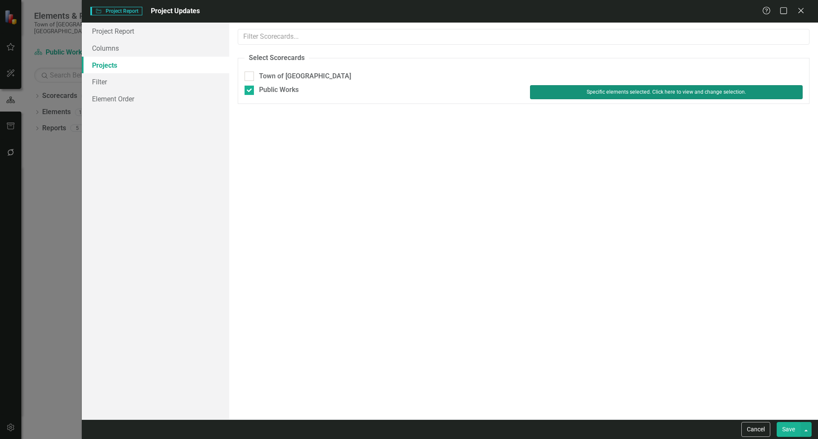
click at [724, 96] on button "Specific elements selected. Click here to view and change selection." at bounding box center [666, 92] width 273 height 14
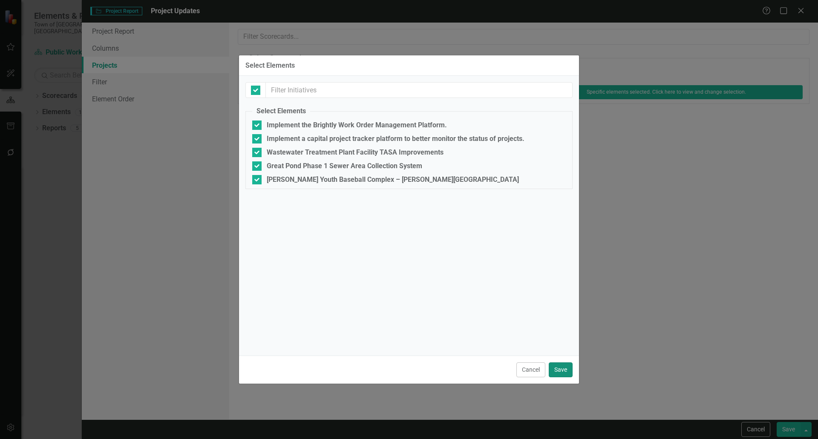
click at [562, 368] on button "Save" at bounding box center [560, 369] width 24 height 15
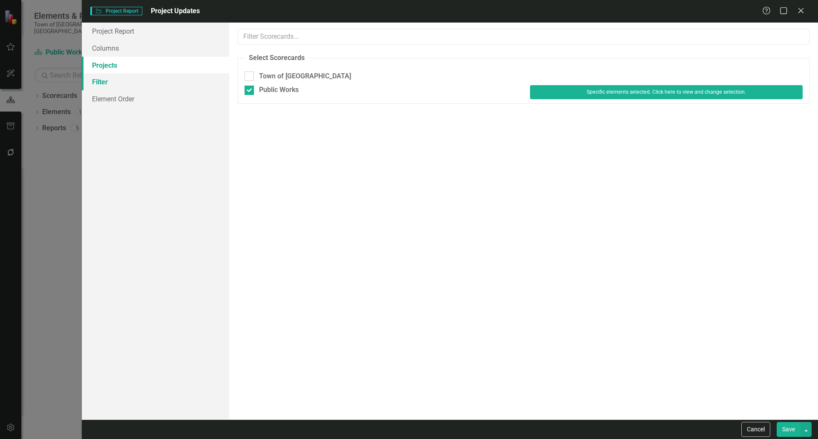
click at [100, 82] on link "Filter" at bounding box center [155, 81] width 147 height 17
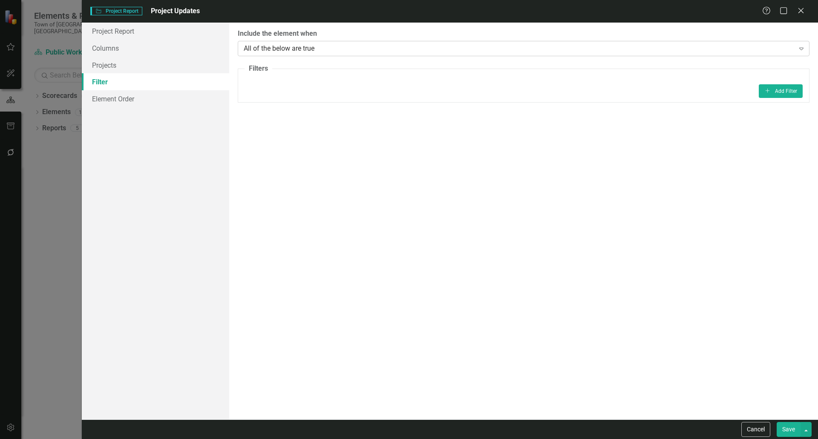
click at [325, 48] on div "All of the below are true" at bounding box center [519, 48] width 551 height 10
click at [112, 97] on link "Element Order" at bounding box center [155, 98] width 147 height 17
click at [120, 45] on link "Columns" at bounding box center [155, 48] width 147 height 17
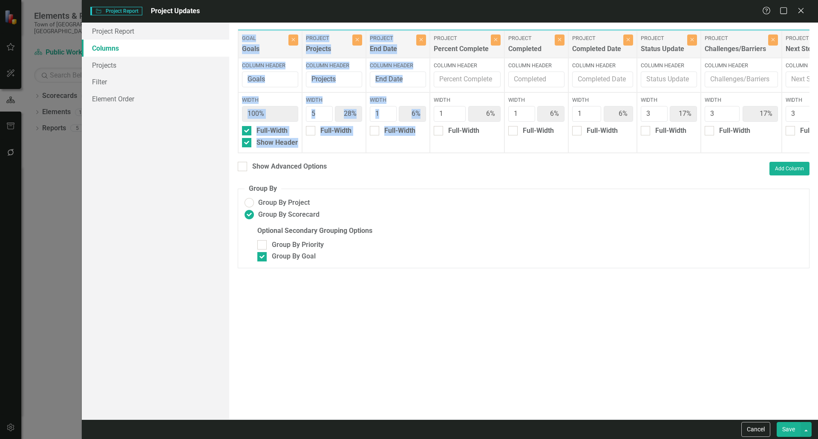
drag, startPoint x: 422, startPoint y: 152, endPoint x: 523, endPoint y: 158, distance: 101.5
click at [523, 153] on div "Goal Goals Close Column Header Width 100% Full-Width Show Header Project Projec…" at bounding box center [523, 91] width 571 height 124
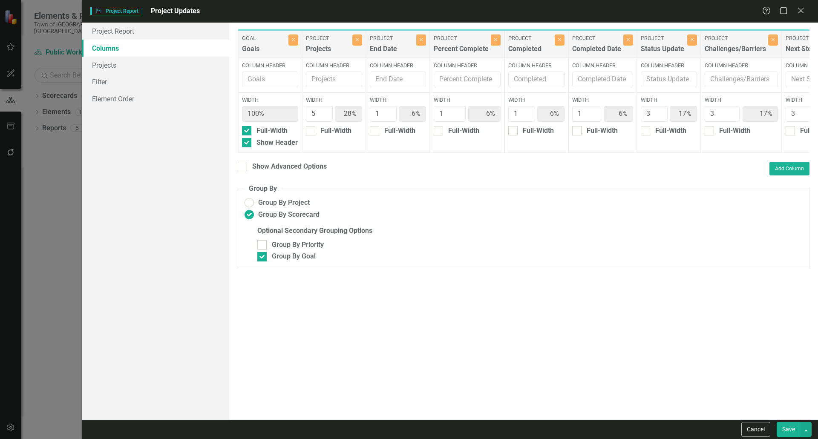
click at [477, 189] on div "To add columns to your report, click on the "Select Columns" button below. All …" at bounding box center [523, 221] width 589 height 397
click at [244, 171] on div at bounding box center [242, 166] width 9 height 9
click at [243, 167] on input "Show Advanced Options" at bounding box center [241, 165] width 6 height 6
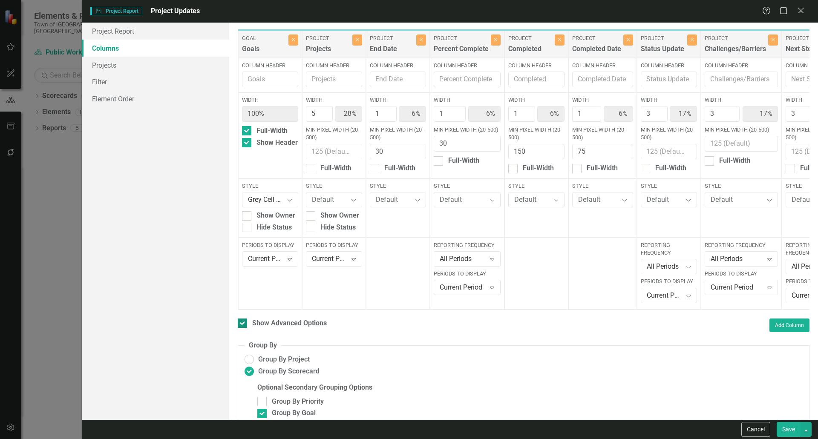
click at [244, 326] on div at bounding box center [242, 323] width 9 height 9
click at [243, 324] on input "Show Advanced Options" at bounding box center [241, 322] width 6 height 6
checkbox input "false"
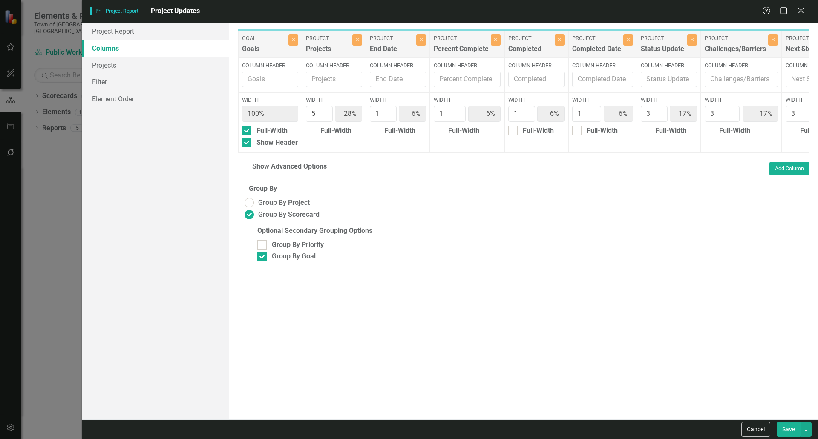
click at [786, 432] on button "Save" at bounding box center [788, 429] width 24 height 15
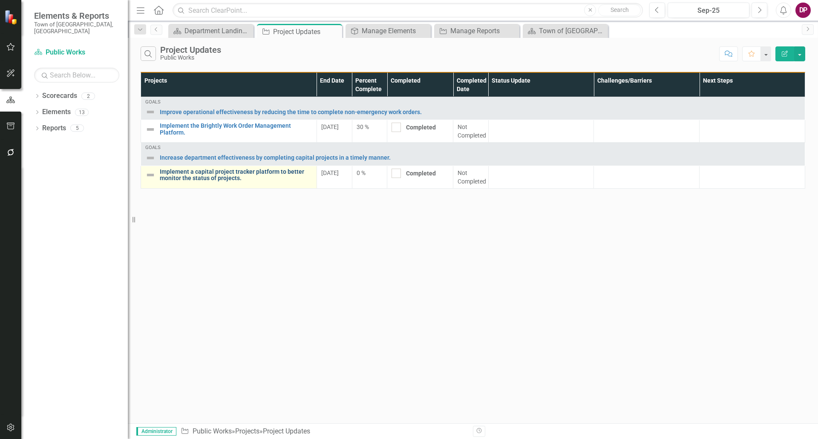
click at [168, 173] on link "Implement a capital project tracker platform to better monitor the status of pr…" at bounding box center [236, 175] width 152 height 13
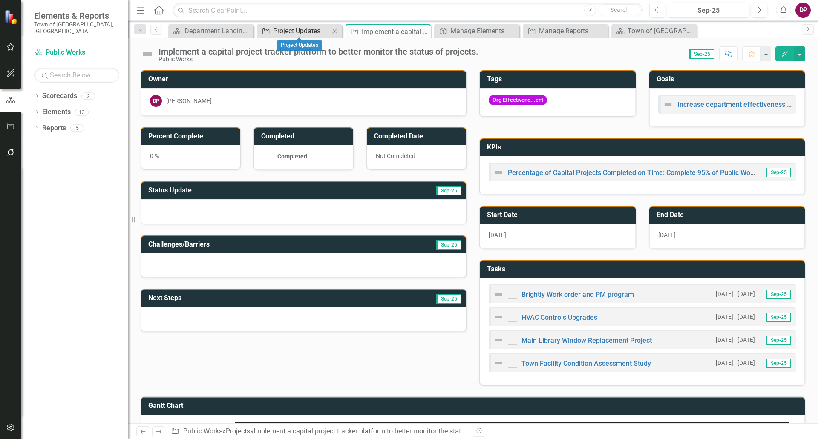
click at [311, 32] on div "Project Updates" at bounding box center [301, 31] width 56 height 11
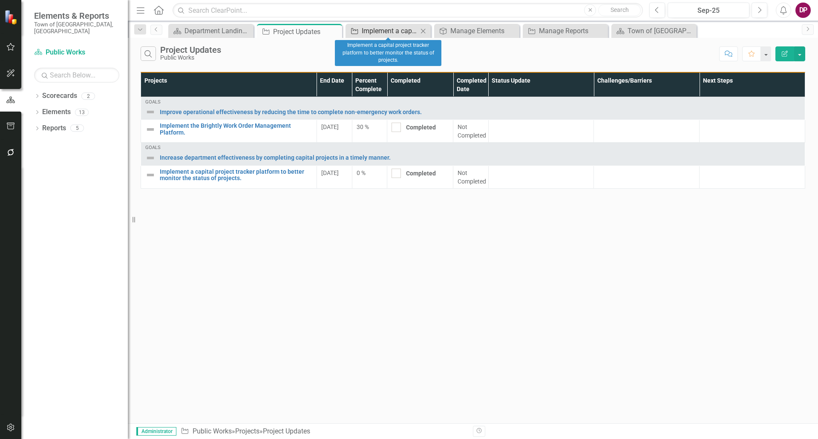
click at [365, 32] on div "Implement a capital project tracker platform to better monitor the status of pr…" at bounding box center [390, 31] width 56 height 11
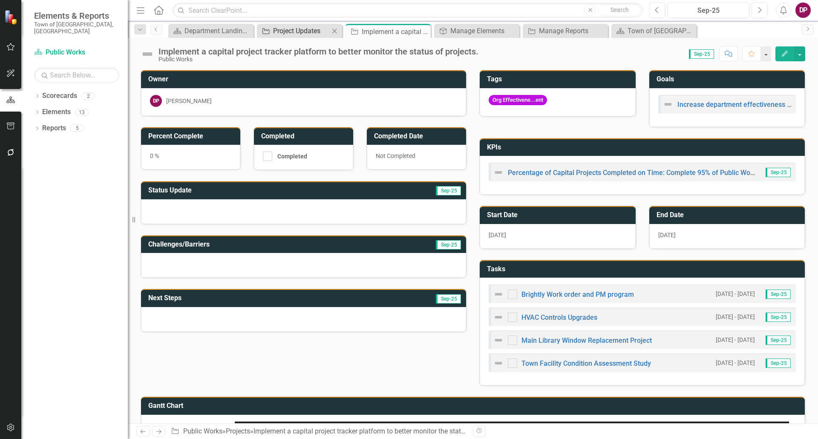
click at [285, 34] on div "Project Updates" at bounding box center [301, 31] width 56 height 11
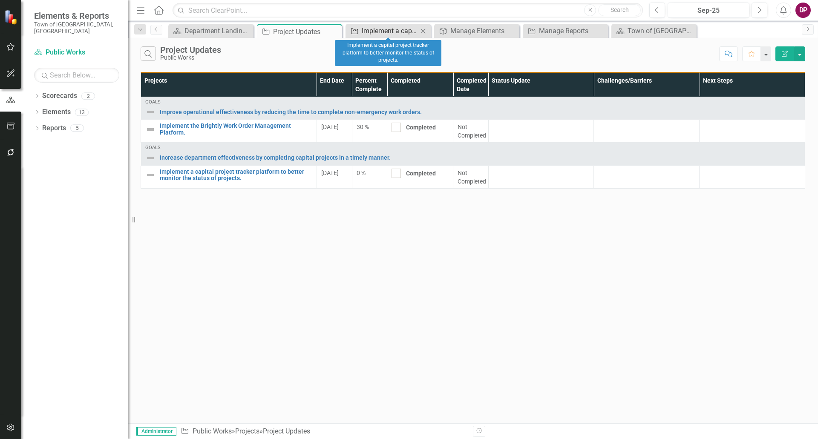
click at [380, 27] on div "Implement a capital project tracker platform to better monitor the status of pr…" at bounding box center [390, 31] width 56 height 11
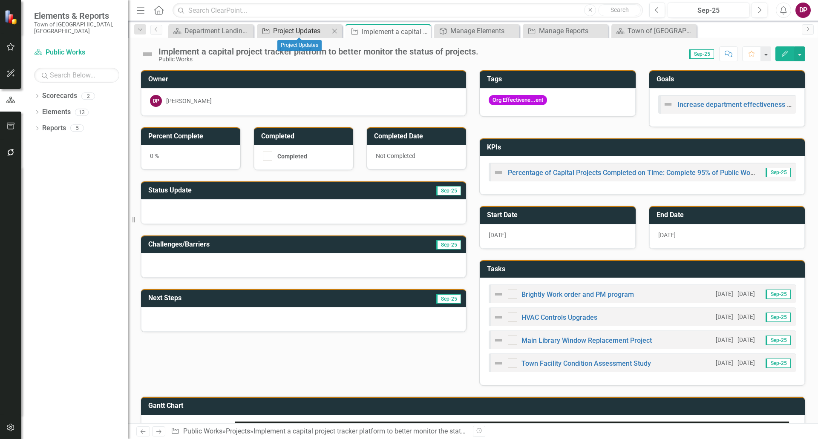
click at [302, 35] on div "Project Updates" at bounding box center [301, 31] width 56 height 11
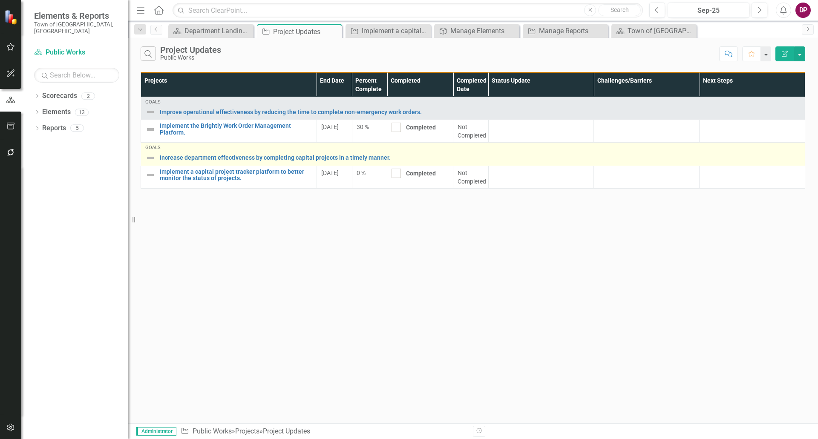
click at [151, 156] on img at bounding box center [150, 158] width 10 height 10
click at [195, 160] on link "Increase department effectiveness by completing capital projects in a timely ma…" at bounding box center [480, 158] width 640 height 6
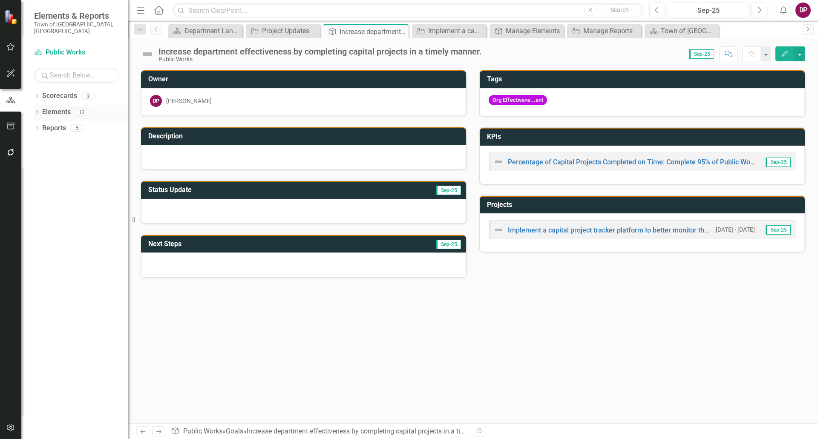
click at [36, 111] on icon "Dropdown" at bounding box center [37, 113] width 6 height 5
click at [56, 123] on link "Goal Goals" at bounding box center [60, 128] width 29 height 10
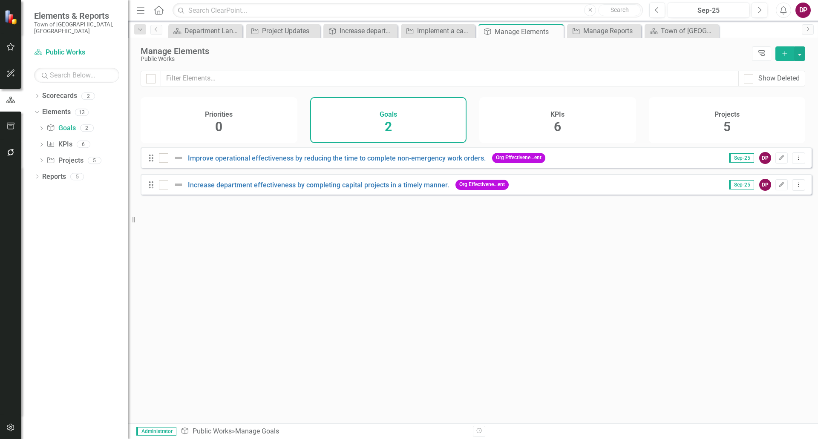
click at [784, 52] on icon "Add" at bounding box center [785, 54] width 8 height 6
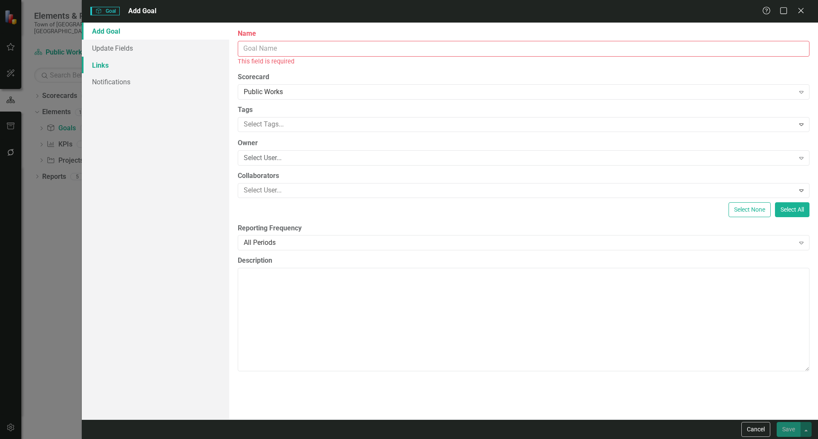
click at [109, 64] on link "Links" at bounding box center [155, 65] width 147 height 17
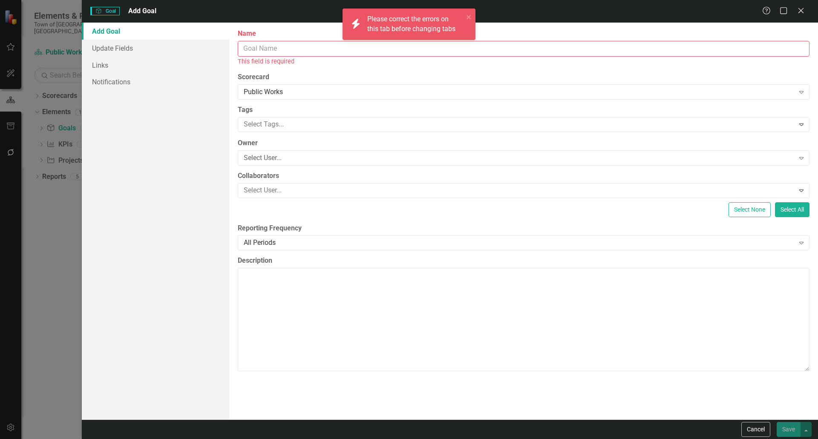
click at [313, 51] on input "Name" at bounding box center [523, 49] width 571 height 16
click at [469, 17] on icon "close" at bounding box center [469, 17] width 6 height 7
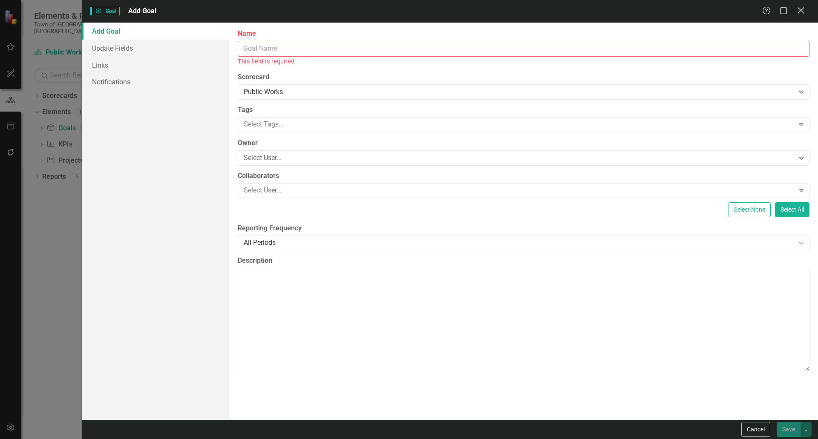
click at [799, 12] on icon at bounding box center [800, 10] width 6 height 6
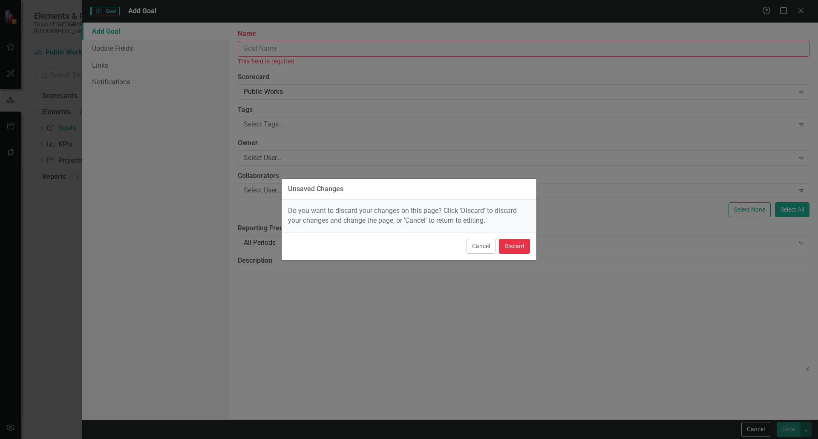
click at [506, 250] on button "Discard" at bounding box center [514, 246] width 31 height 15
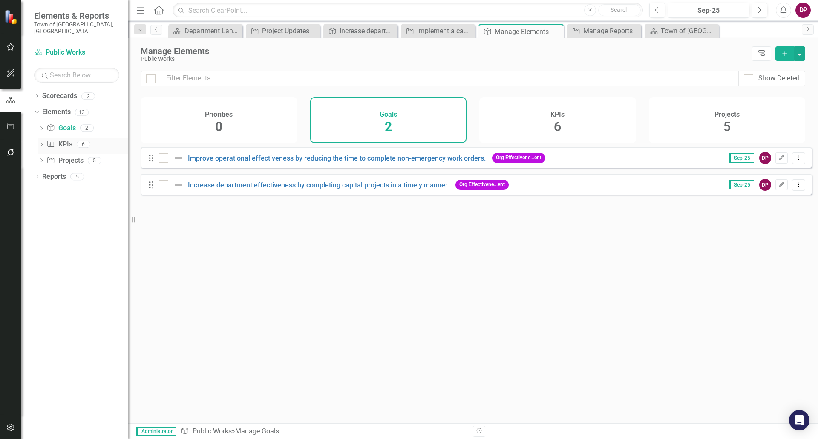
click at [56, 140] on link "KPI KPIs" at bounding box center [59, 145] width 26 height 10
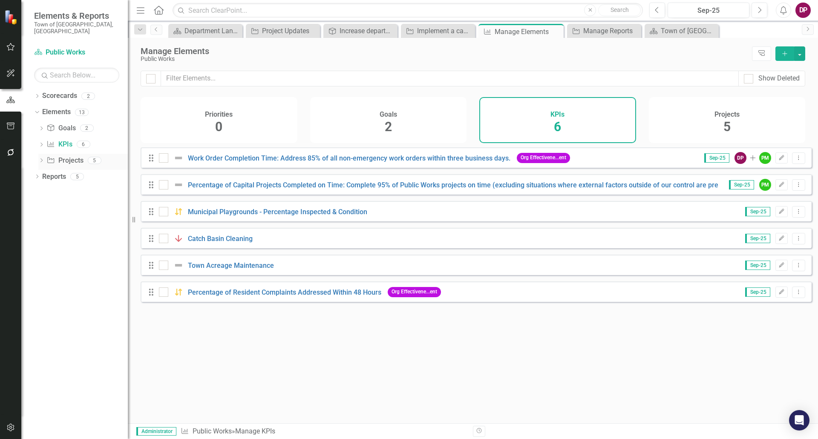
click at [60, 156] on link "Project Projects" at bounding box center [64, 161] width 37 height 10
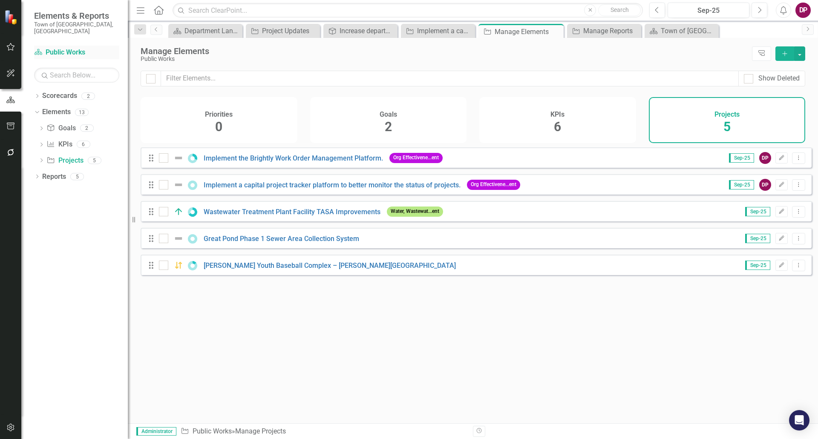
click at [62, 46] on div "Scorecard Public Works" at bounding box center [76, 53] width 85 height 14
click at [78, 48] on link "Scorecard Public Works" at bounding box center [76, 53] width 85 height 10
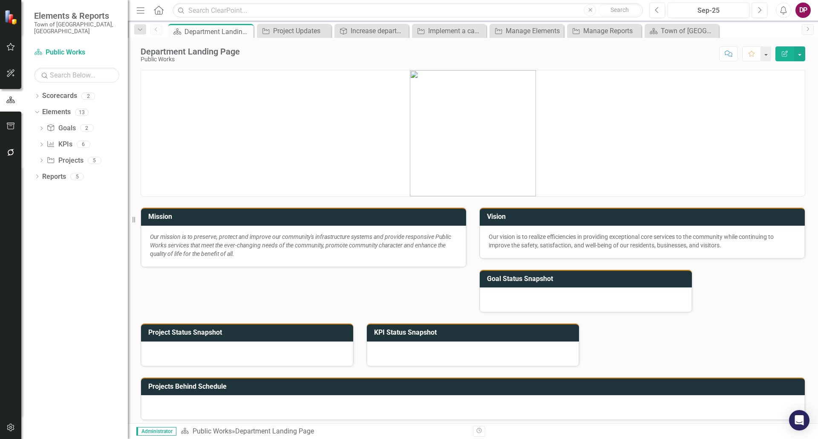
click at [473, 255] on div "Vision Our vision is to realize efficiencies in providing exceptional core serv…" at bounding box center [642, 228] width 339 height 62
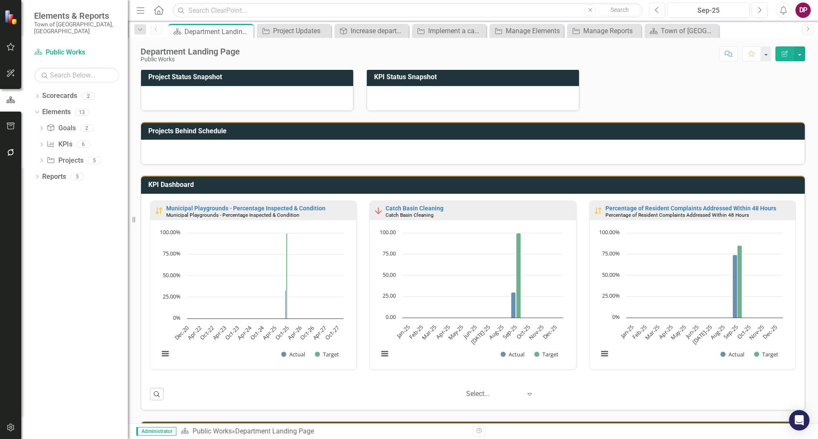
scroll to position [0, 0]
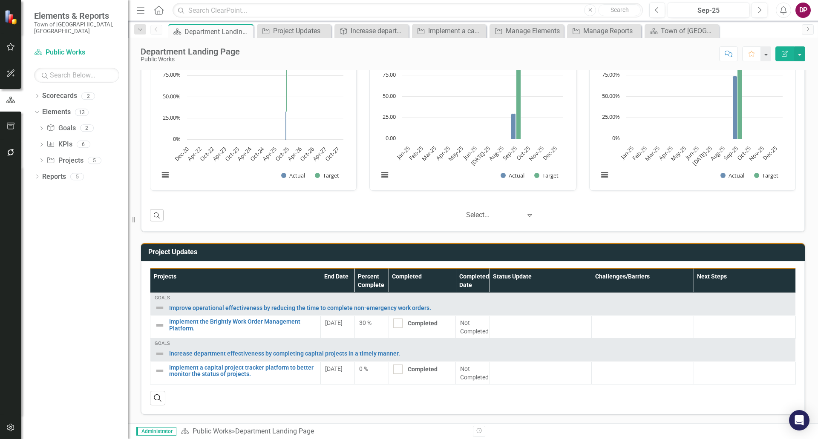
click at [121, 356] on div "Dropdown Scorecards 2 Dropdown Town of Falmouth Public Works Dropdown Elements …" at bounding box center [74, 264] width 106 height 350
click at [802, 243] on div "Project Updates Projects End Date Percent Complete Completed Completed Date Sta…" at bounding box center [472, 323] width 677 height 182
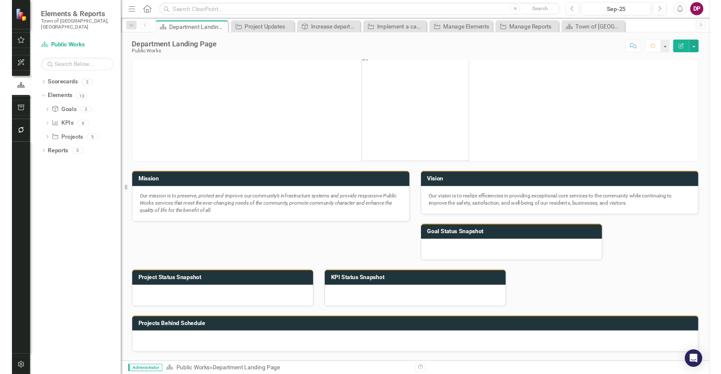
scroll to position [0, 0]
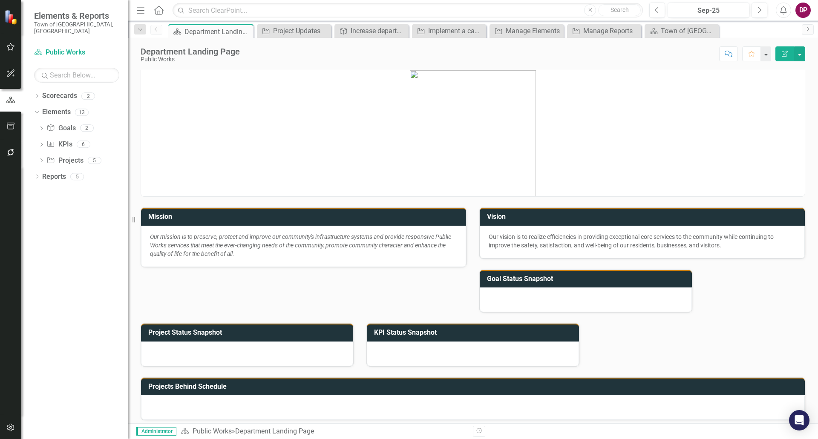
click at [542, 278] on h3 "Goal Status Snapshot" at bounding box center [587, 279] width 201 height 8
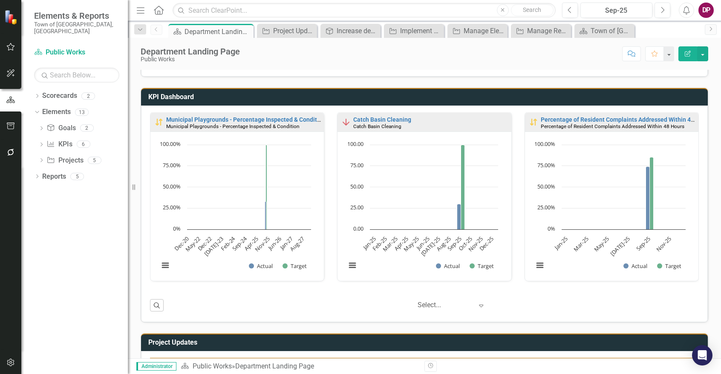
scroll to position [459, 0]
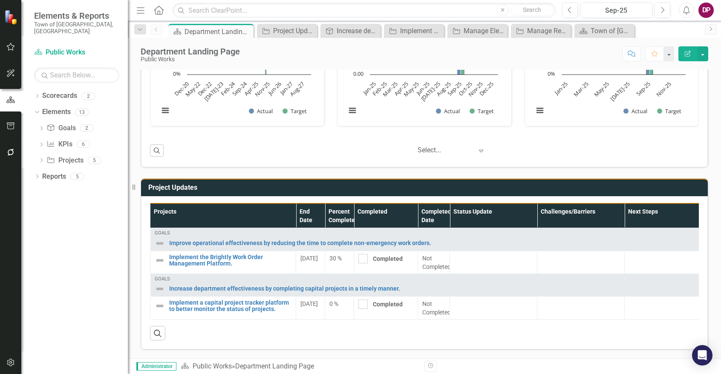
click at [190, 186] on td "Project Updates" at bounding box center [425, 189] width 555 height 14
click at [197, 211] on th "Projects" at bounding box center [223, 216] width 146 height 25
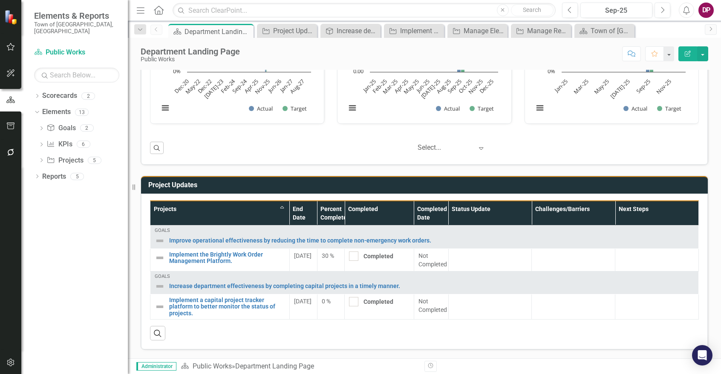
click at [197, 211] on th "Projects Sort Ascending" at bounding box center [219, 213] width 139 height 25
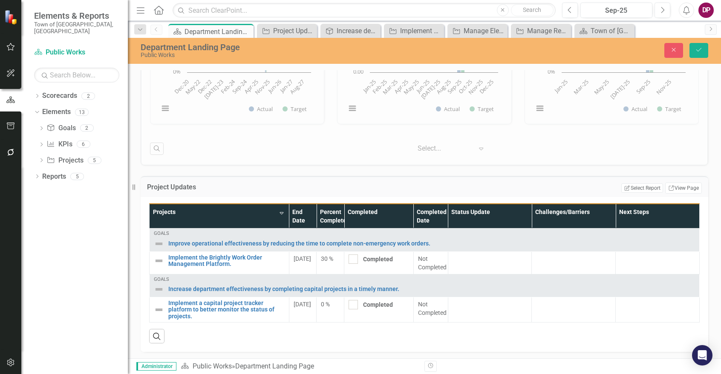
click at [197, 211] on th "Projects Sort Descending" at bounding box center [219, 216] width 140 height 25
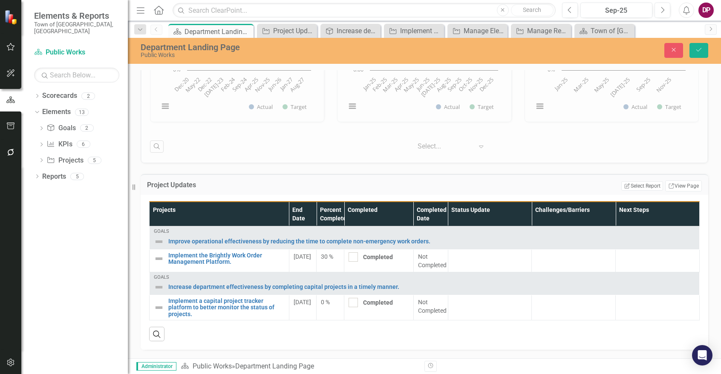
click at [93, 244] on div "Dropdown Scorecards 2 Dropdown Town of Falmouth Public Works Dropdown Elements …" at bounding box center [74, 231] width 106 height 285
click at [37, 175] on icon "Dropdown" at bounding box center [37, 177] width 6 height 5
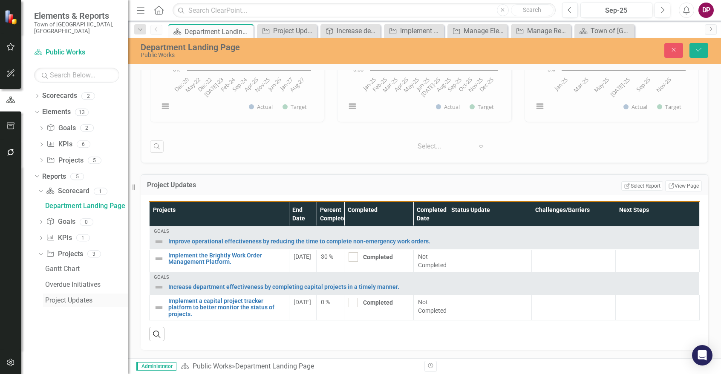
click at [57, 297] on div "Project Updates" at bounding box center [86, 301] width 83 height 8
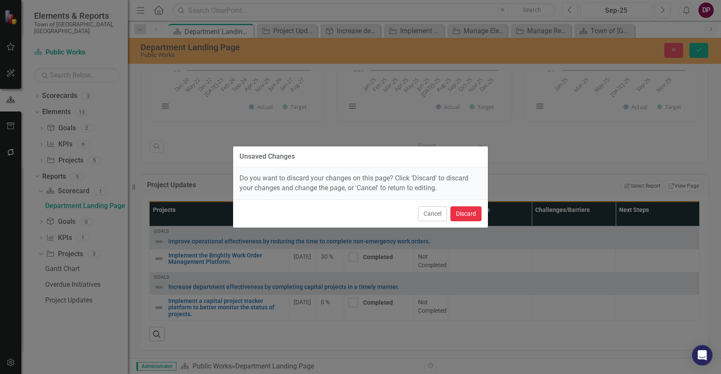
click at [457, 214] on button "Discard" at bounding box center [465, 214] width 31 height 15
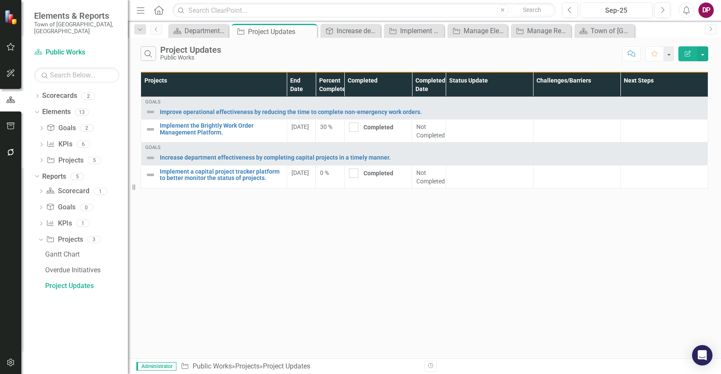
click at [690, 51] on icon "button" at bounding box center [687, 54] width 6 height 6
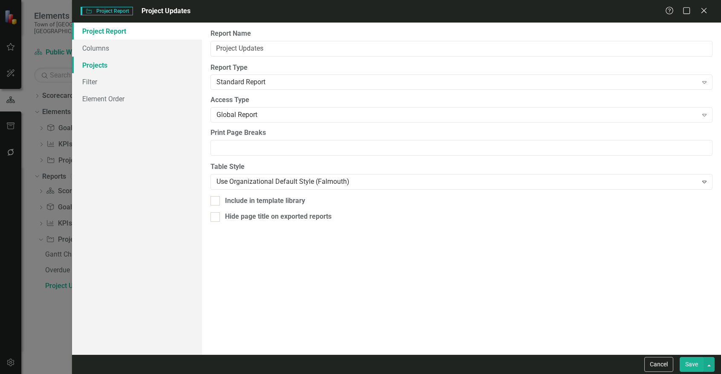
click at [97, 69] on link "Projects" at bounding box center [137, 65] width 130 height 17
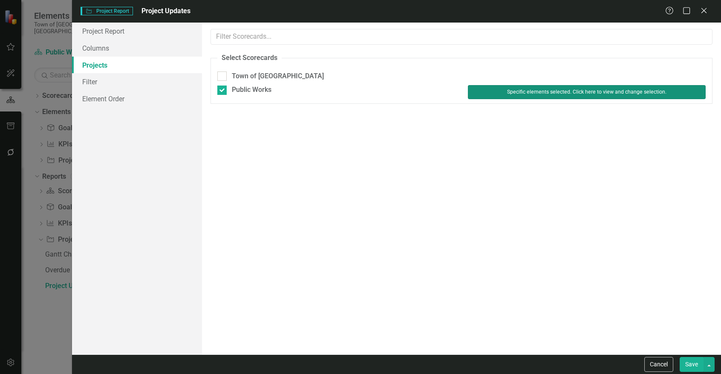
click at [536, 96] on button "Specific elements selected. Click here to view and change selection." at bounding box center [587, 92] width 238 height 14
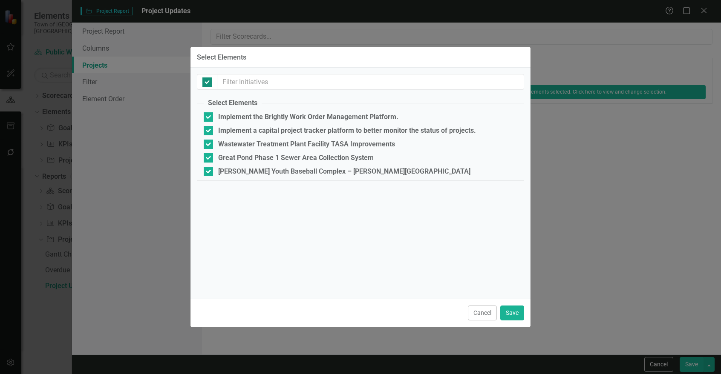
click at [208, 80] on div at bounding box center [206, 82] width 9 height 9
click at [208, 80] on input "checkbox" at bounding box center [205, 81] width 6 height 6
checkbox input "false"
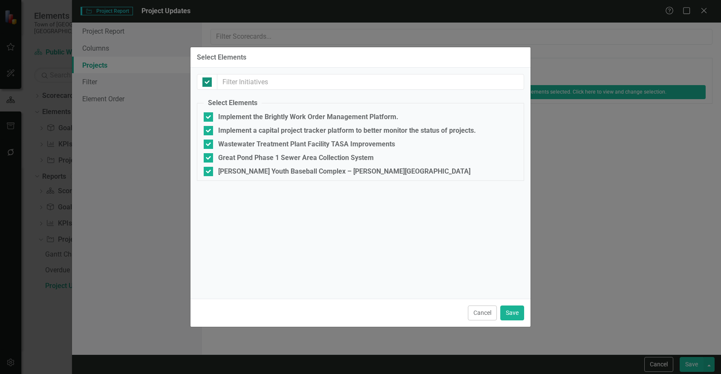
checkbox input "false"
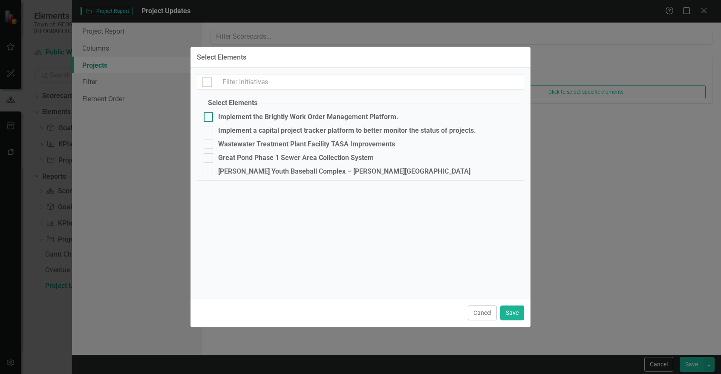
click at [207, 115] on input "Implement the Brightly Work Order Management Platform." at bounding box center [207, 115] width 6 height 6
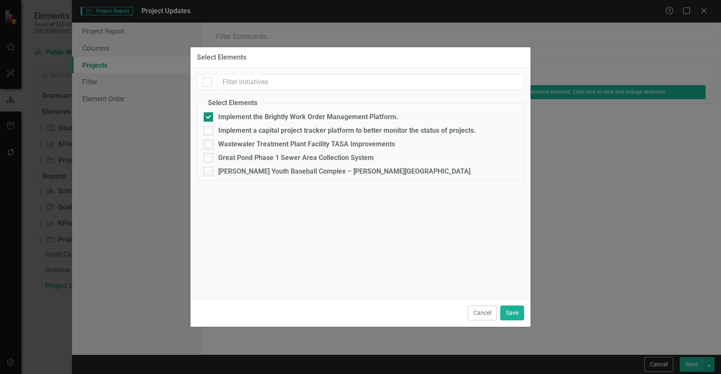
click at [207, 115] on input "Implement the Brightly Work Order Management Platform." at bounding box center [207, 115] width 6 height 6
checkbox input "false"
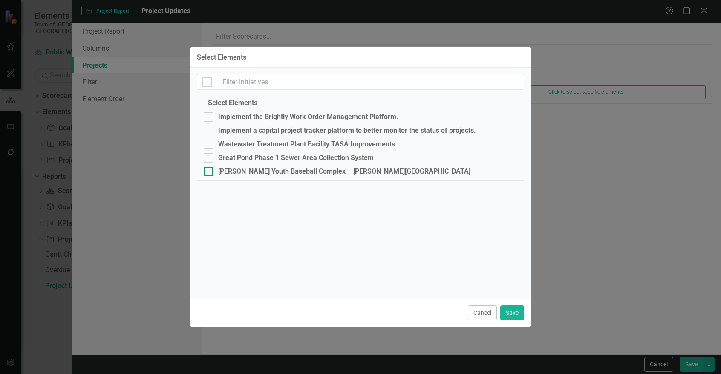
click at [206, 168] on input "[PERSON_NAME] Youth Baseball Complex – [PERSON_NAME][GEOGRAPHIC_DATA]" at bounding box center [207, 170] width 6 height 6
checkbox input "true"
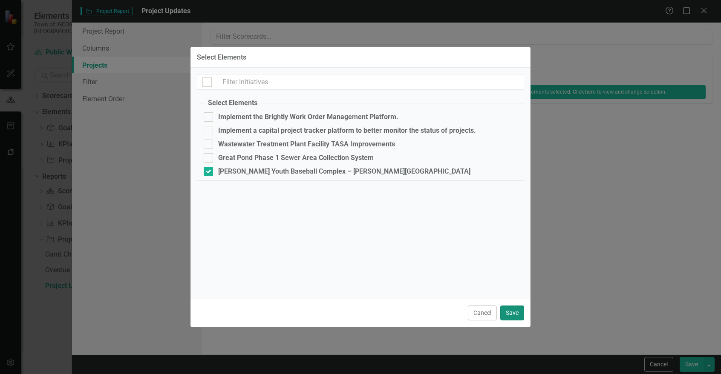
click at [508, 309] on button "Save" at bounding box center [512, 313] width 24 height 15
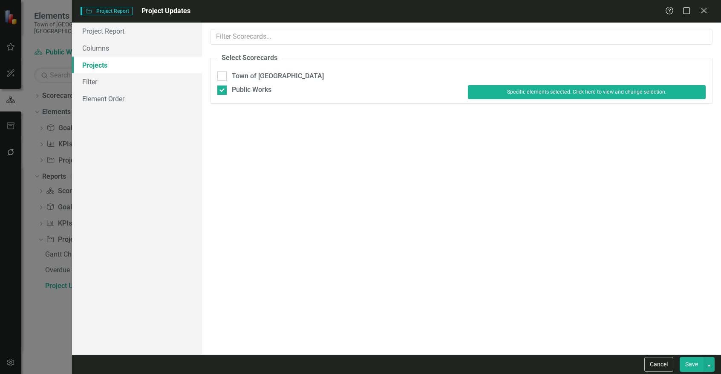
click at [686, 369] on button "Save" at bounding box center [691, 364] width 24 height 15
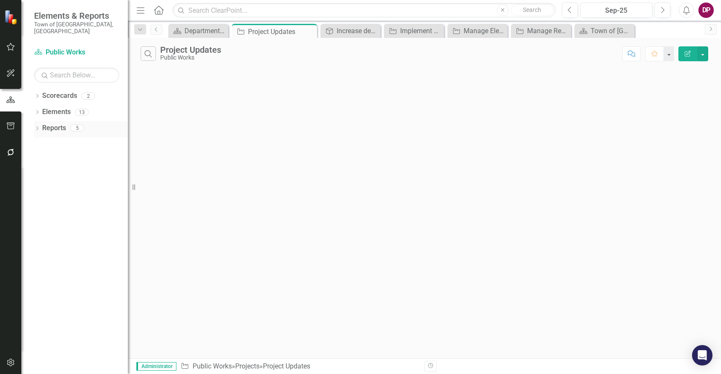
click at [36, 127] on icon "Dropdown" at bounding box center [37, 129] width 6 height 5
click at [59, 234] on div "Project Updates" at bounding box center [86, 238] width 83 height 8
click at [61, 48] on link "Scorecard Public Works" at bounding box center [76, 53] width 85 height 10
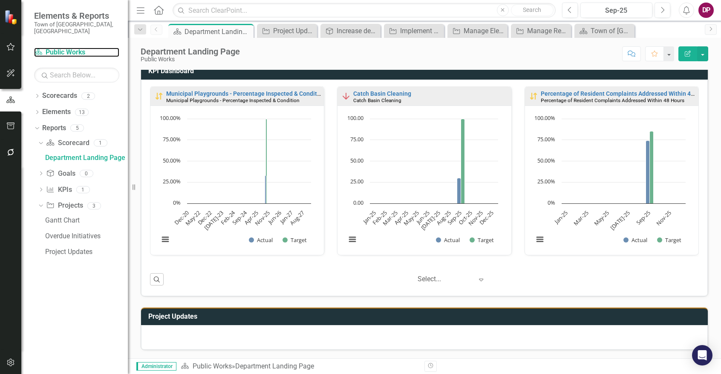
scroll to position [324, 0]
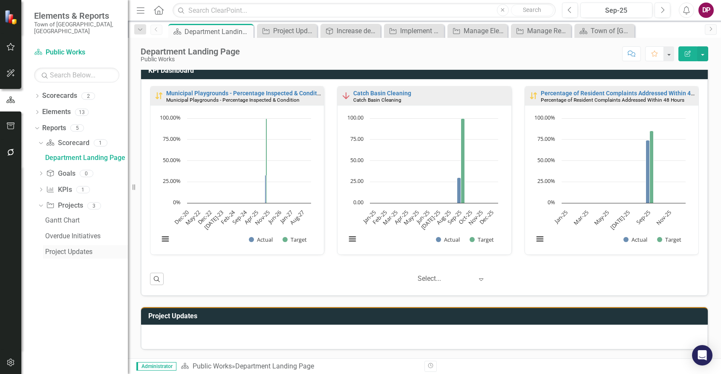
click at [60, 248] on div "Project Updates" at bounding box center [86, 252] width 83 height 8
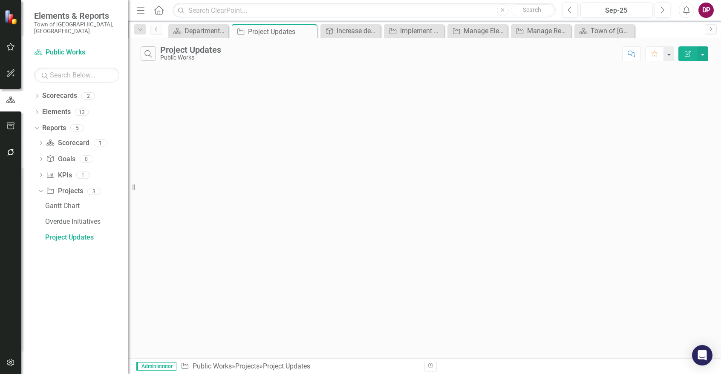
click at [683, 53] on icon "Edit Report" at bounding box center [687, 54] width 8 height 6
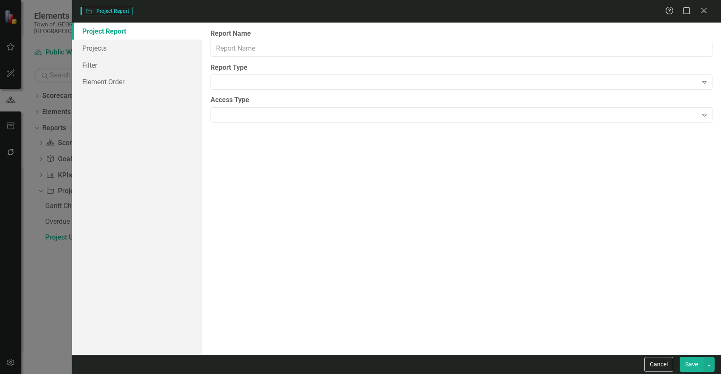
type input "Project Updates"
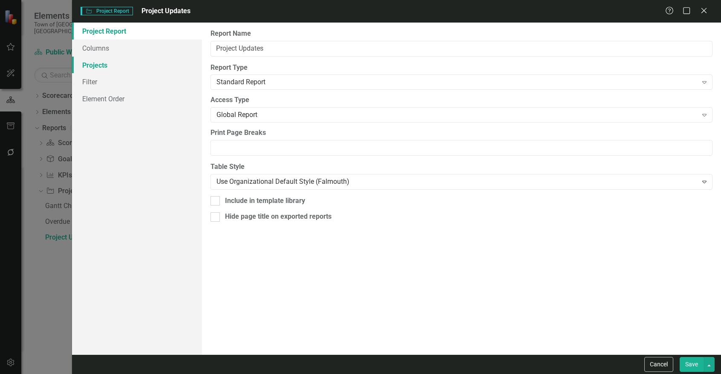
click at [95, 69] on link "Projects" at bounding box center [137, 65] width 130 height 17
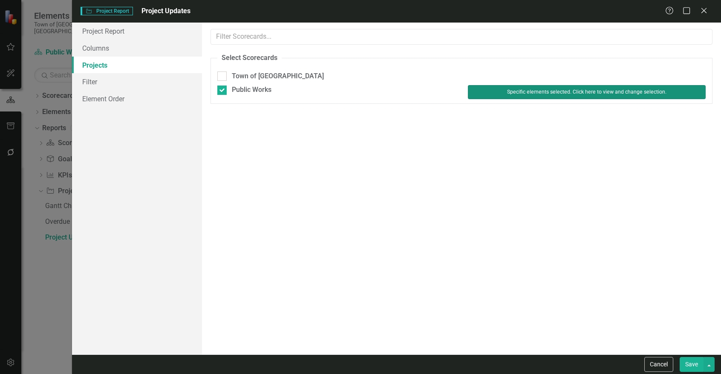
click at [510, 90] on button "Specific elements selected. Click here to view and change selection." at bounding box center [587, 92] width 238 height 14
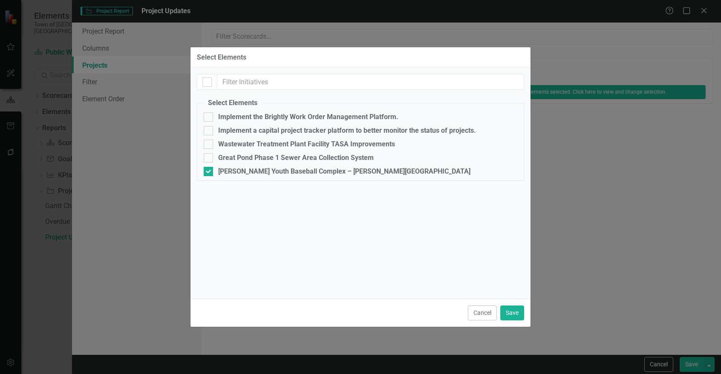
click at [197, 82] on div at bounding box center [207, 82] width 20 height 16
click at [207, 83] on input "checkbox" at bounding box center [205, 81] width 6 height 6
checkbox input "true"
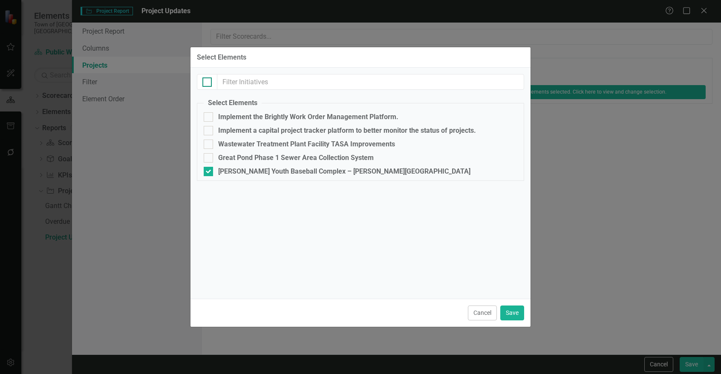
checkbox input "true"
click at [520, 315] on button "Save" at bounding box center [512, 313] width 24 height 15
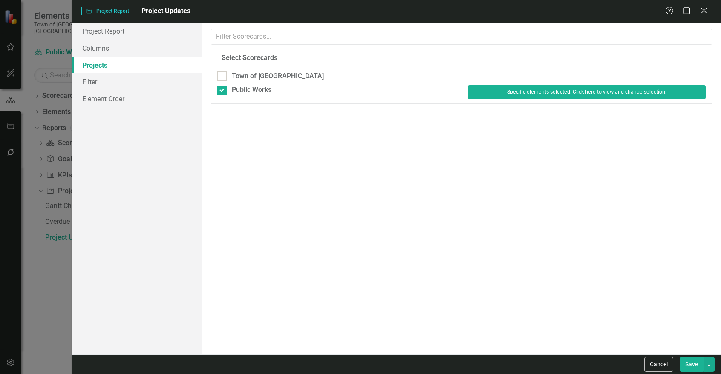
click at [696, 365] on button "Save" at bounding box center [691, 364] width 24 height 15
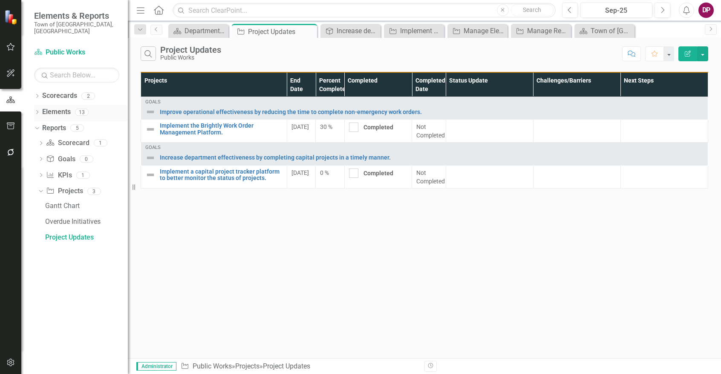
click at [35, 111] on icon "Dropdown" at bounding box center [37, 113] width 6 height 5
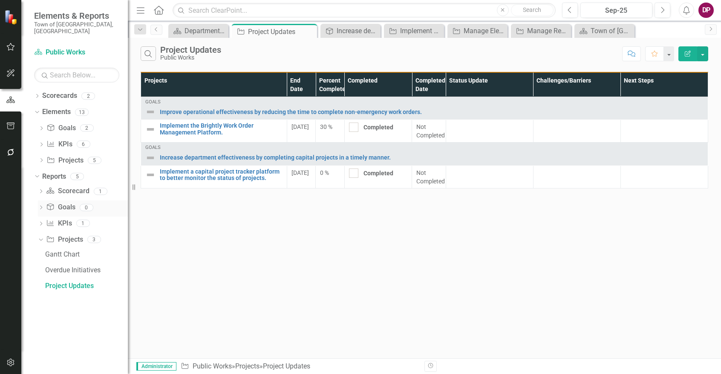
click at [40, 206] on icon "Dropdown" at bounding box center [41, 208] width 6 height 5
click at [40, 204] on icon "Dropdown" at bounding box center [39, 207] width 5 height 6
click at [45, 121] on div "Dropdown Goal Goals 2" at bounding box center [82, 129] width 89 height 16
click at [40, 127] on icon "Dropdown" at bounding box center [41, 129] width 6 height 5
